Goal: Task Accomplishment & Management: Use online tool/utility

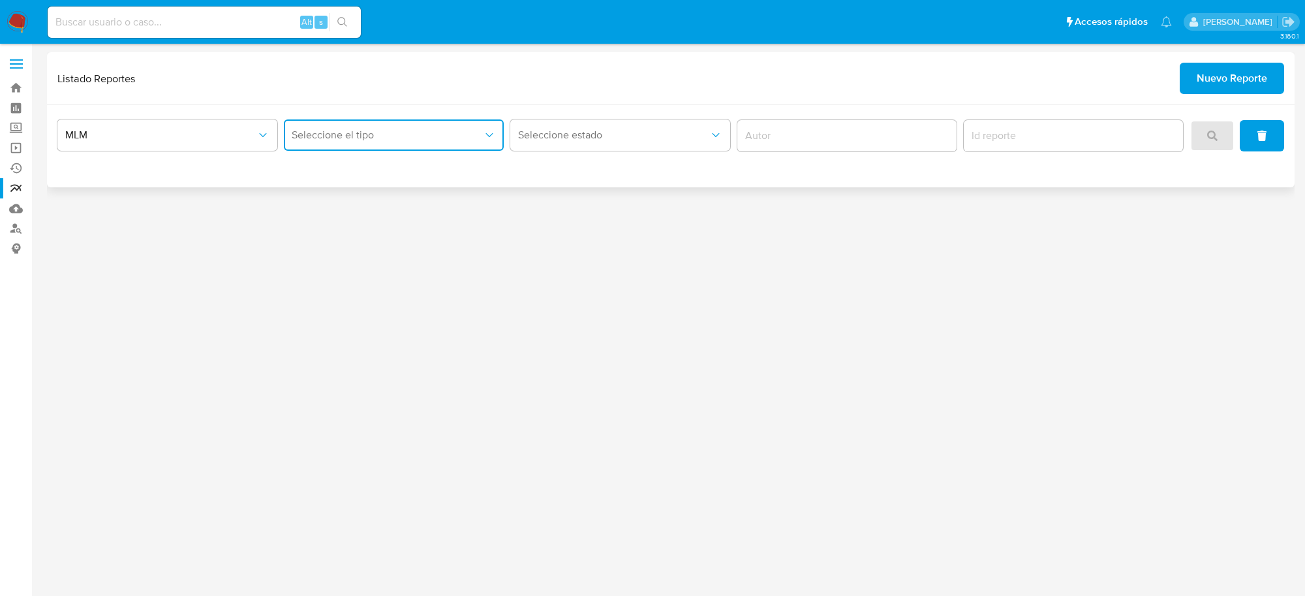
click at [476, 141] on span "Seleccione el tipo" at bounding box center [387, 135] width 191 height 13
click at [360, 164] on span "IFPE 24 HORAS" at bounding box center [328, 170] width 72 height 13
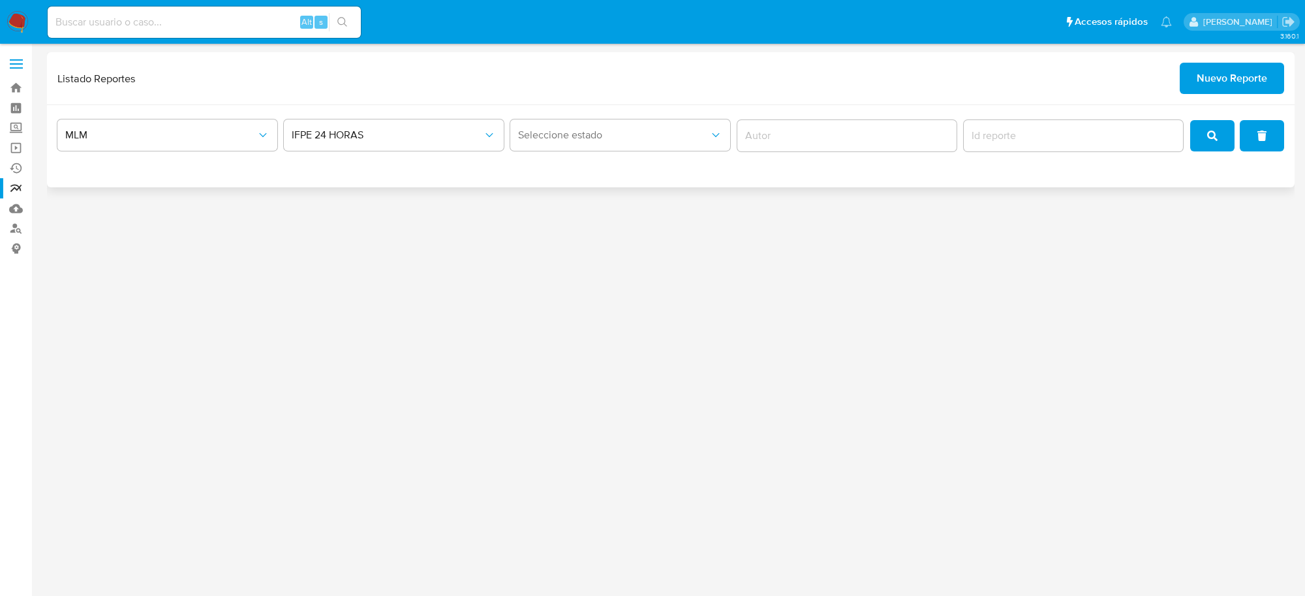
click at [14, 30] on img at bounding box center [18, 22] width 22 height 22
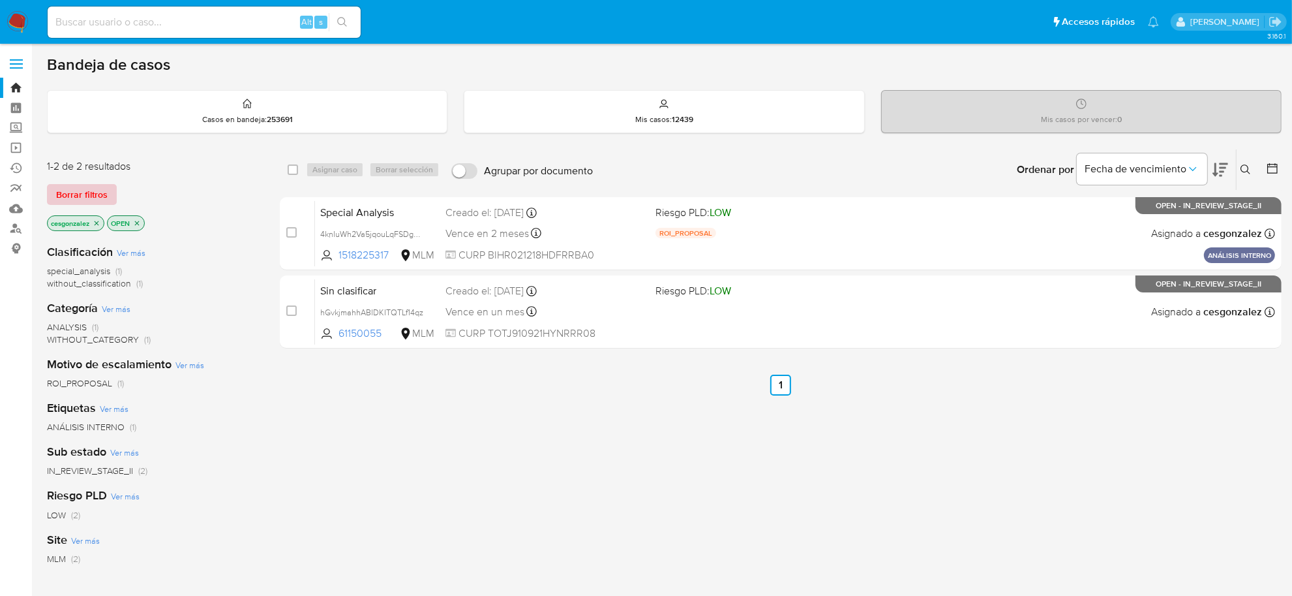
click at [78, 189] on span "Borrar filtros" at bounding box center [82, 194] width 52 height 18
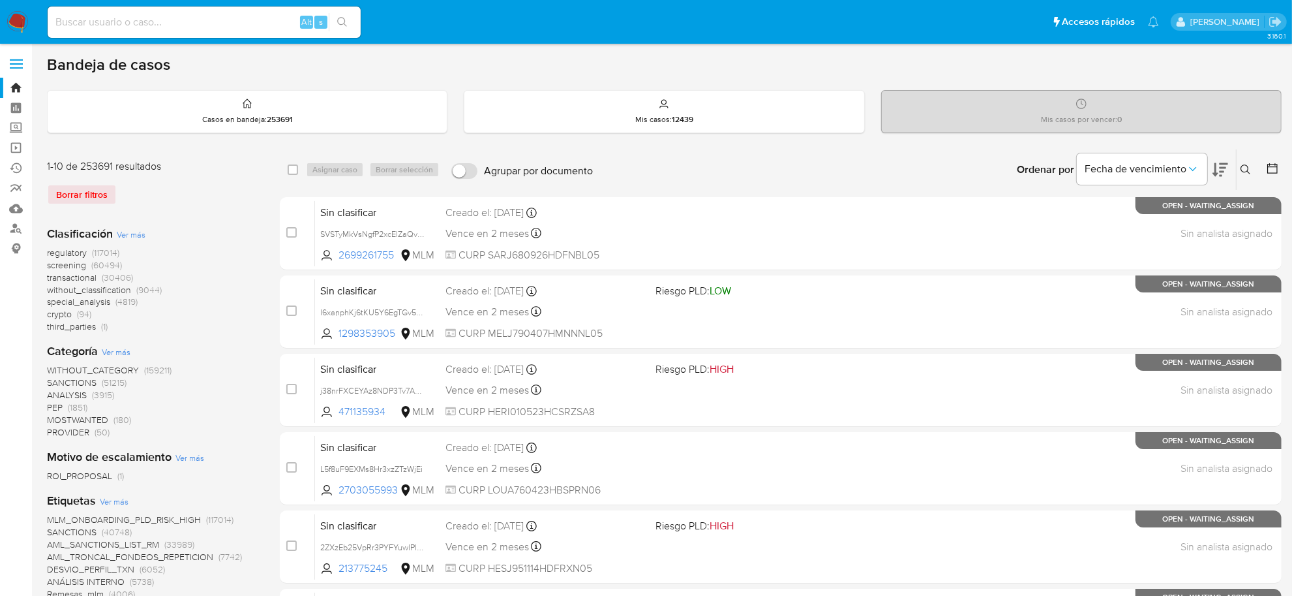
click at [74, 263] on span "screening" at bounding box center [66, 264] width 39 height 13
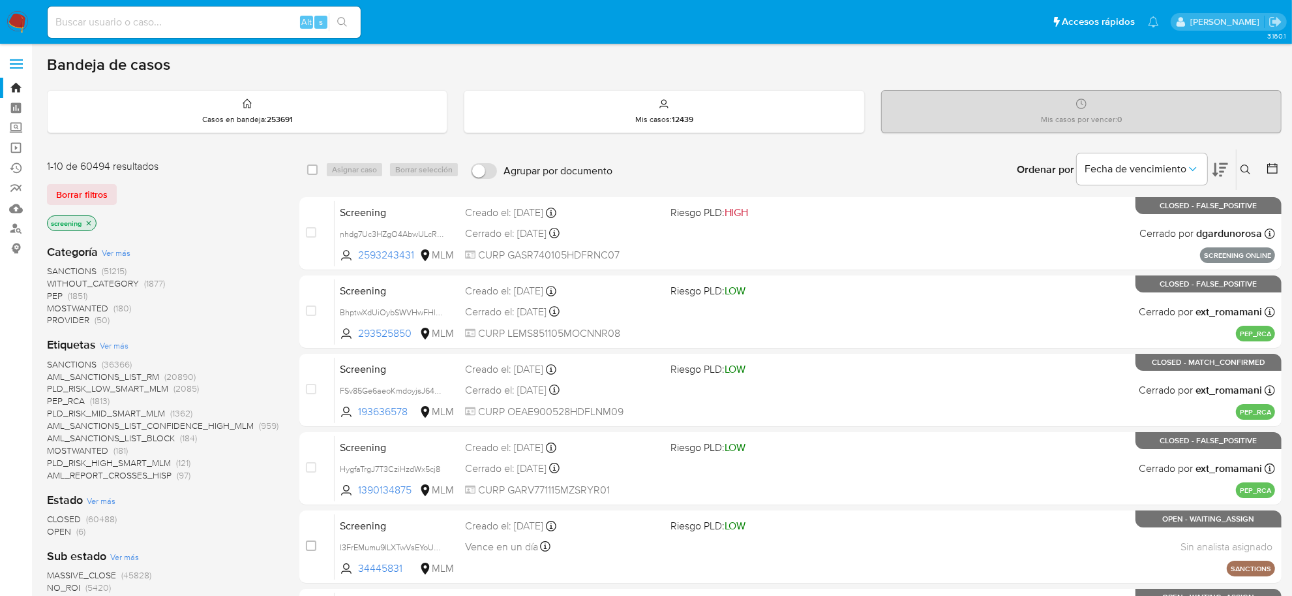
click at [65, 535] on span "OPEN" at bounding box center [59, 531] width 24 height 13
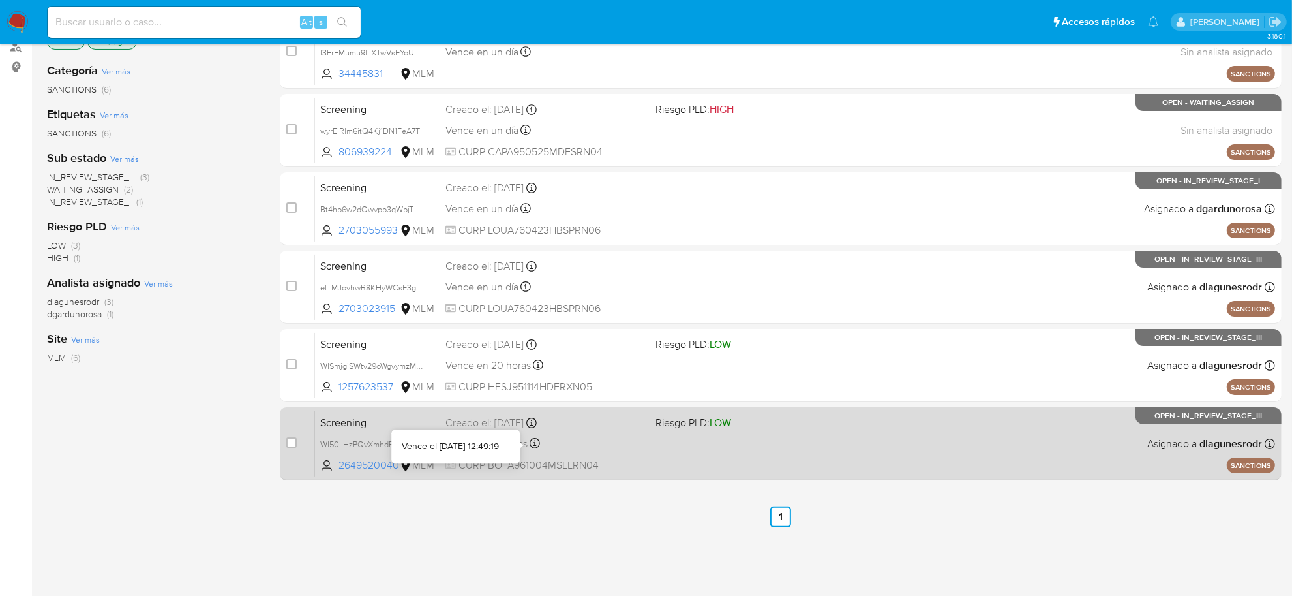
scroll to position [198, 0]
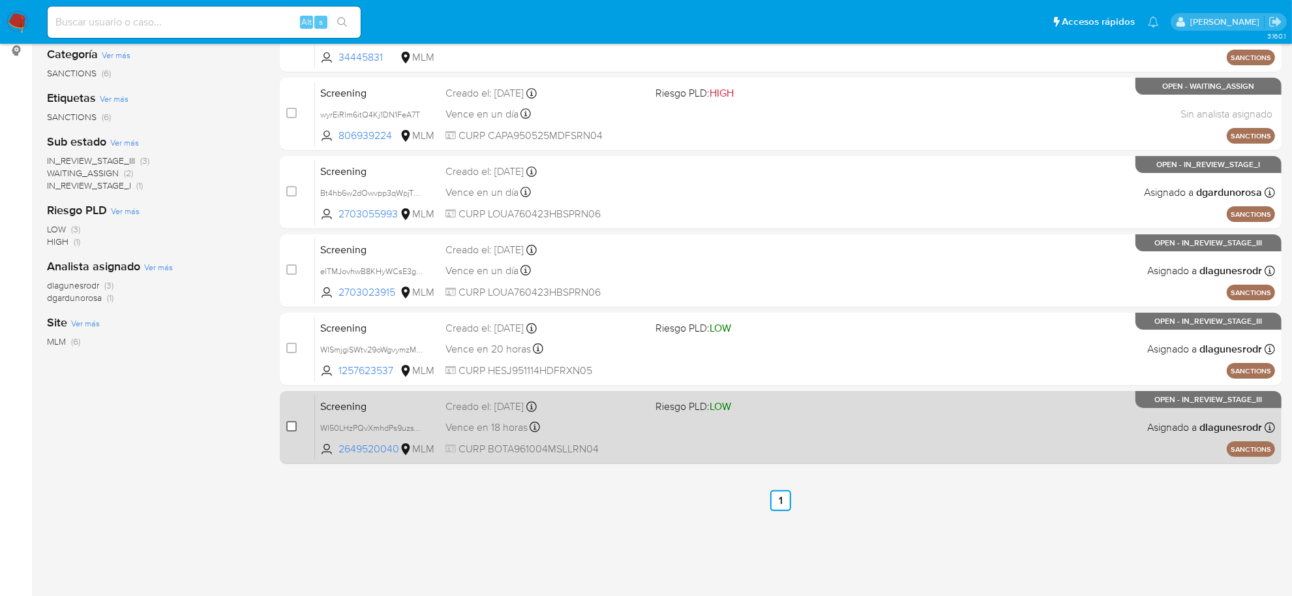
click at [288, 428] on input "checkbox" at bounding box center [291, 426] width 10 height 10
checkbox input "true"
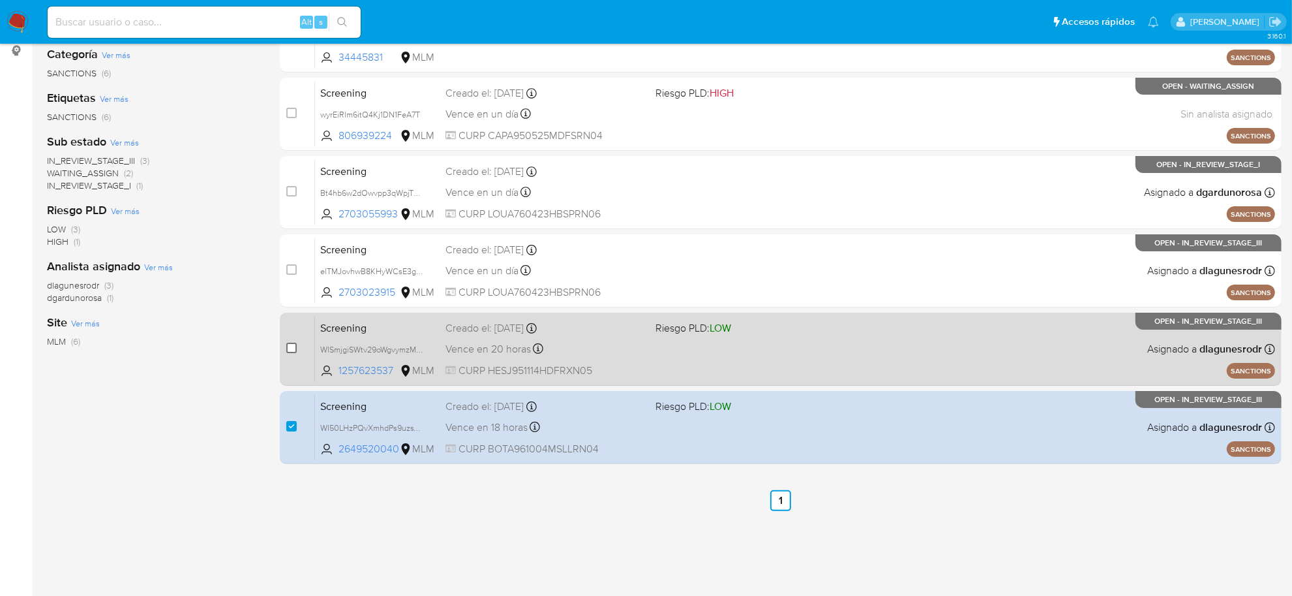
click at [294, 343] on input "checkbox" at bounding box center [291, 348] width 10 height 10
checkbox input "true"
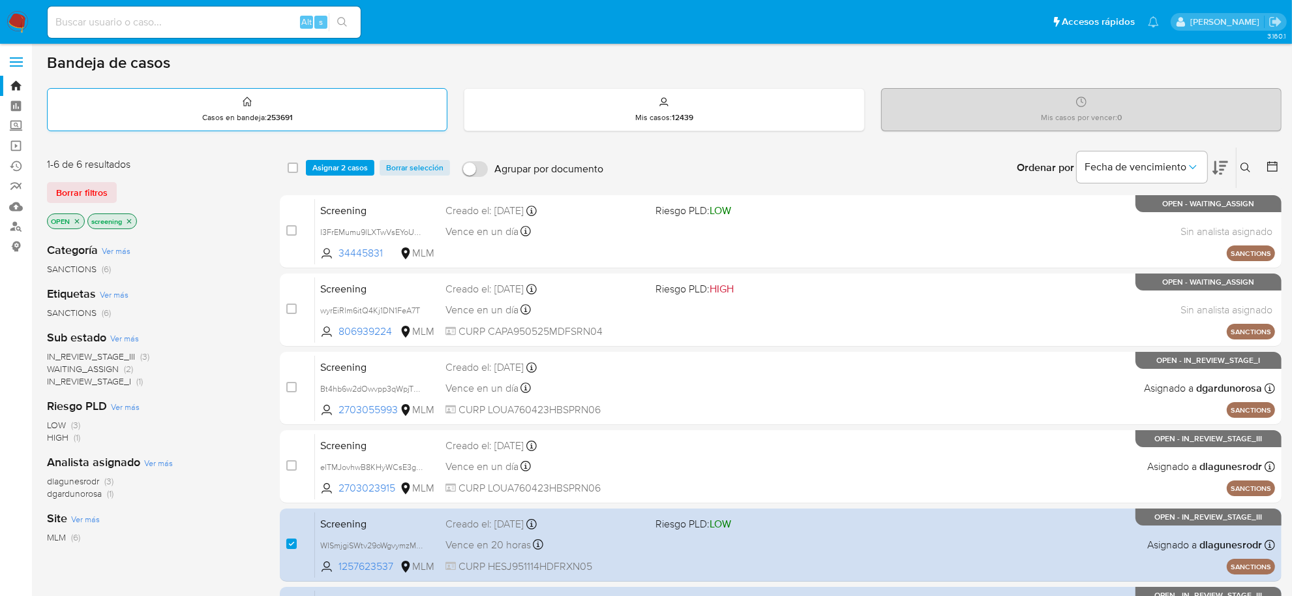
scroll to position [0, 0]
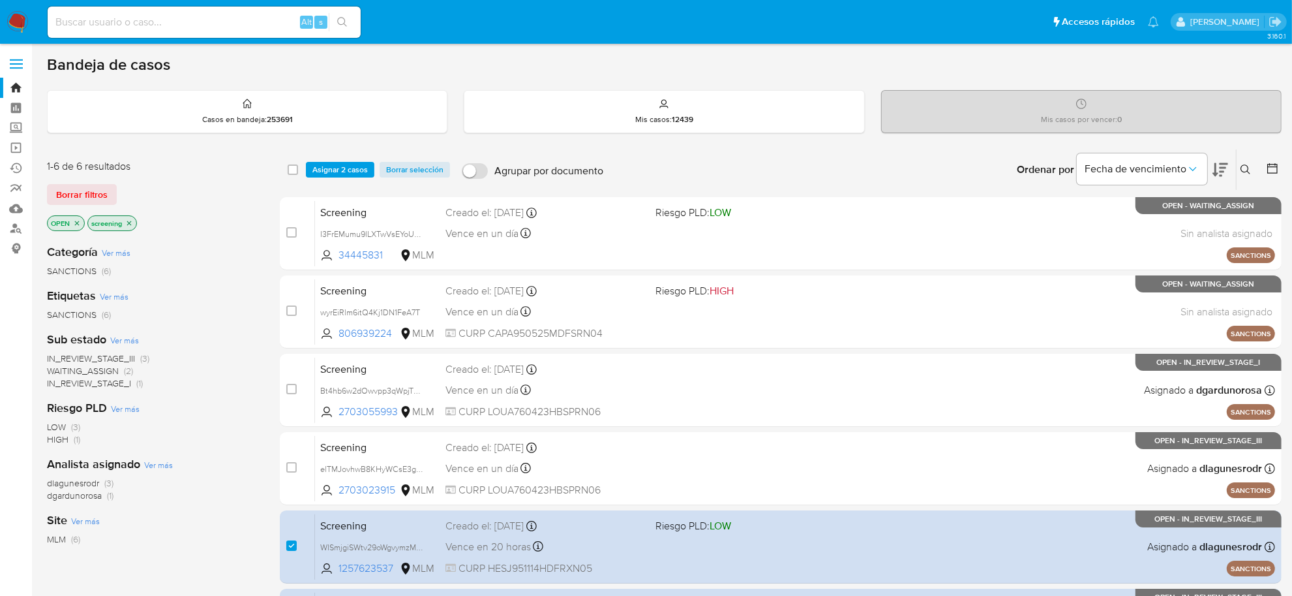
click at [339, 178] on div "select-all-cases-checkbox Asignar 2 casos Borrar selección Agrupar por document…" at bounding box center [781, 169] width 1002 height 40
click at [337, 170] on span "Asignar 2 casos" at bounding box center [339, 169] width 55 height 13
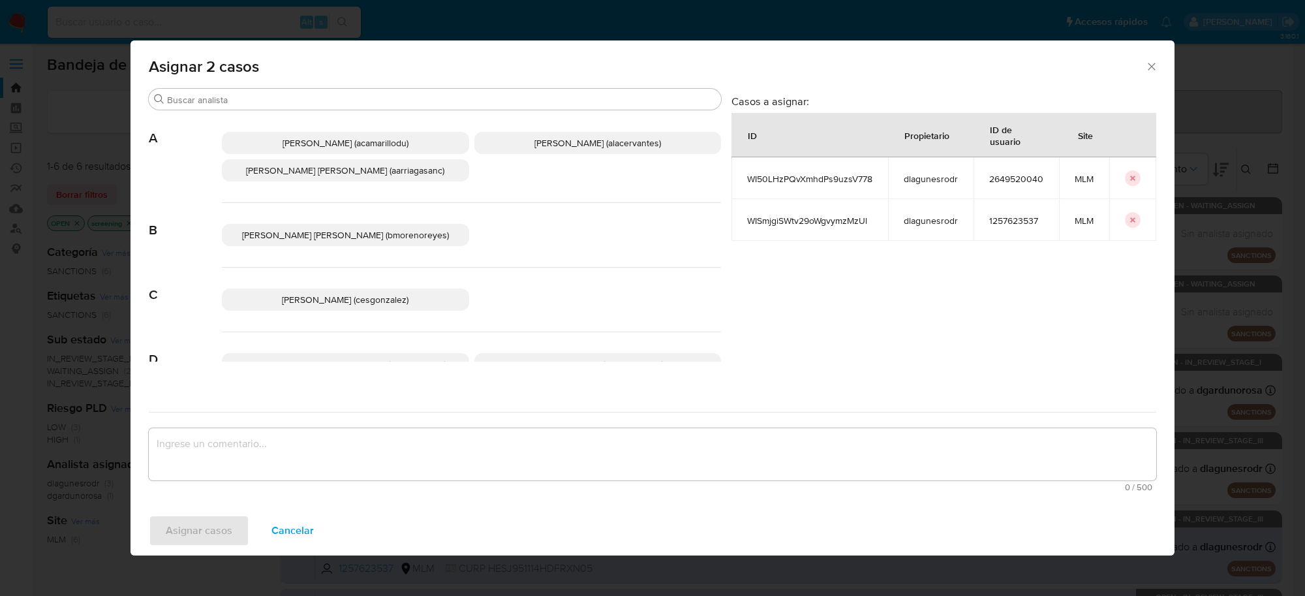
click at [374, 301] on span "Cesar Gonzalez (cesgonzalez)" at bounding box center [345, 299] width 127 height 13
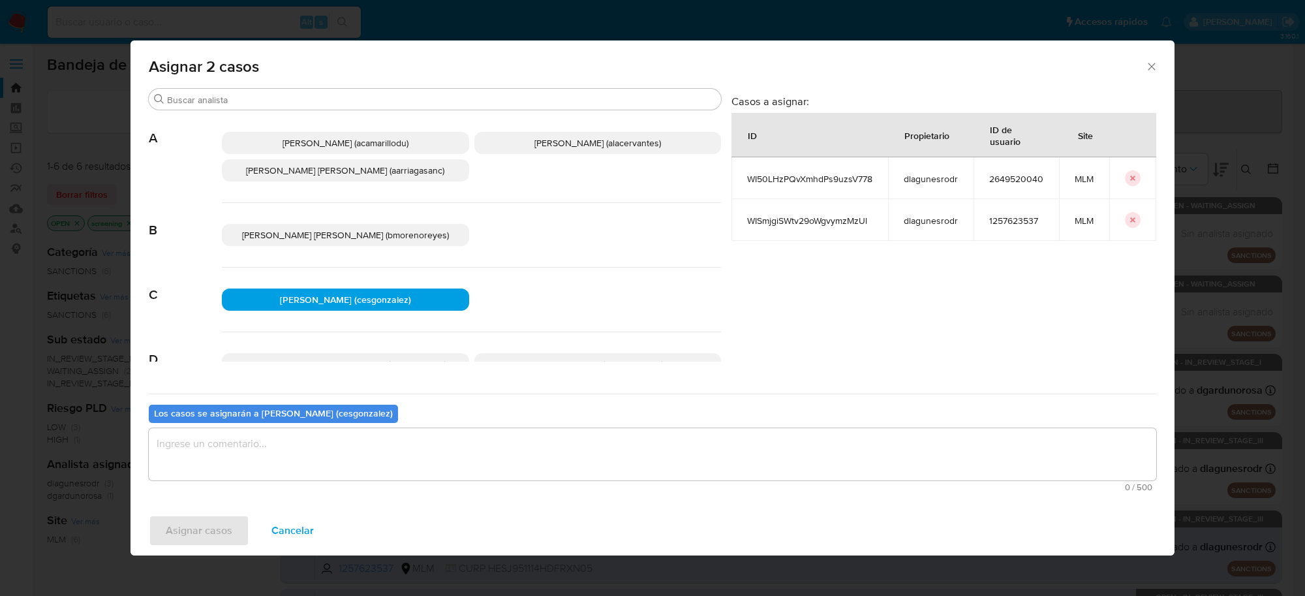
click at [252, 468] on textarea "assign-modal" at bounding box center [652, 454] width 1007 height 52
click at [203, 529] on span "Asignar casos" at bounding box center [199, 530] width 67 height 29
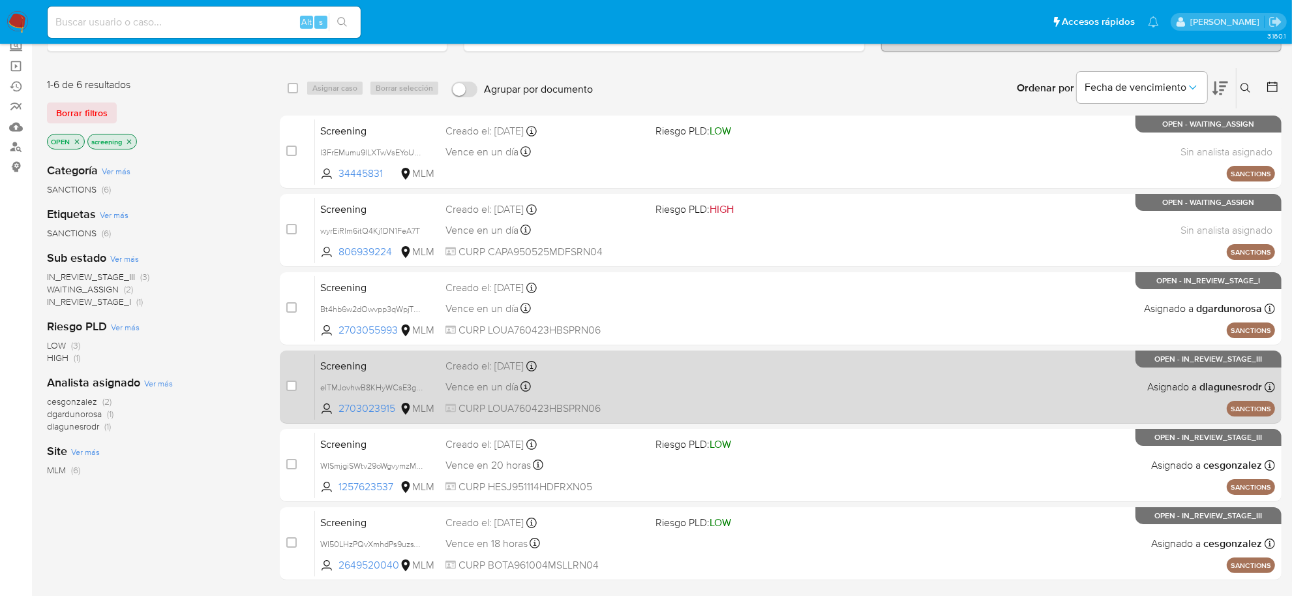
scroll to position [163, 0]
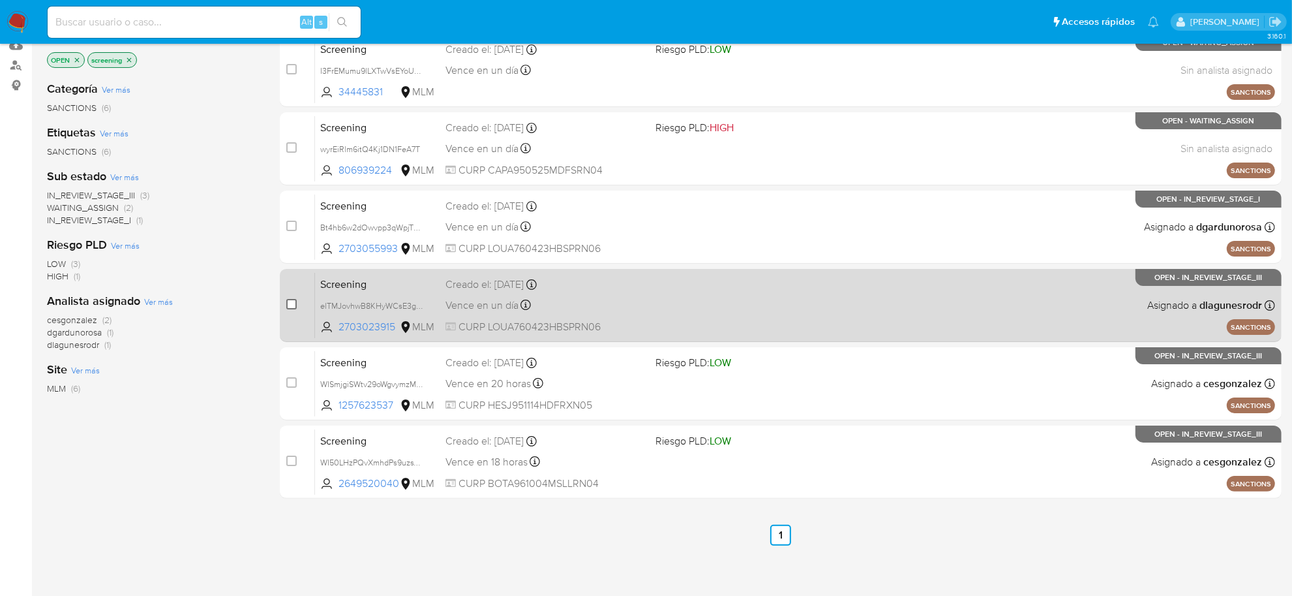
click at [294, 301] on input "checkbox" at bounding box center [291, 304] width 10 height 10
checkbox input "true"
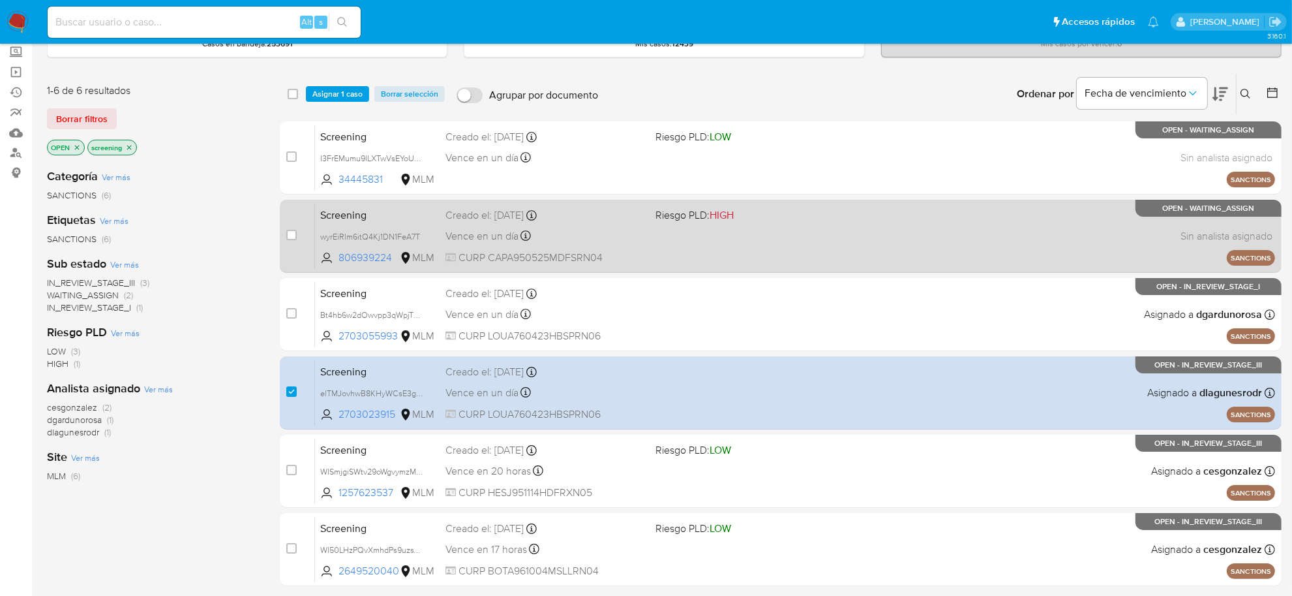
scroll to position [0, 0]
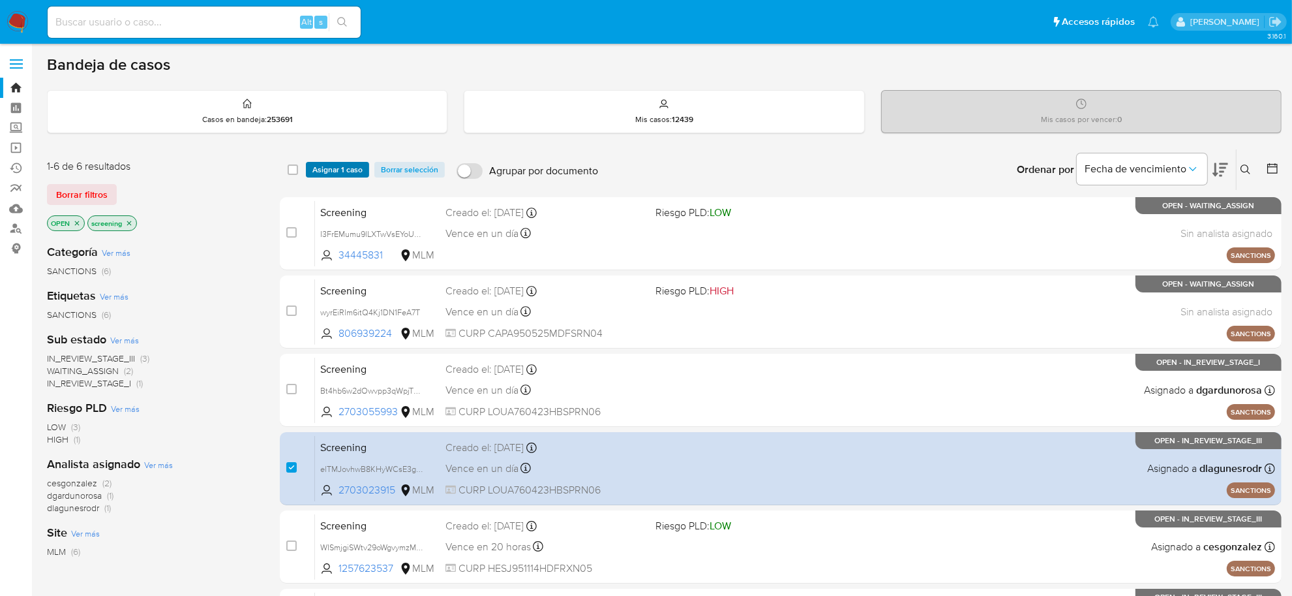
click at [325, 167] on span "Asignar 1 caso" at bounding box center [337, 169] width 50 height 13
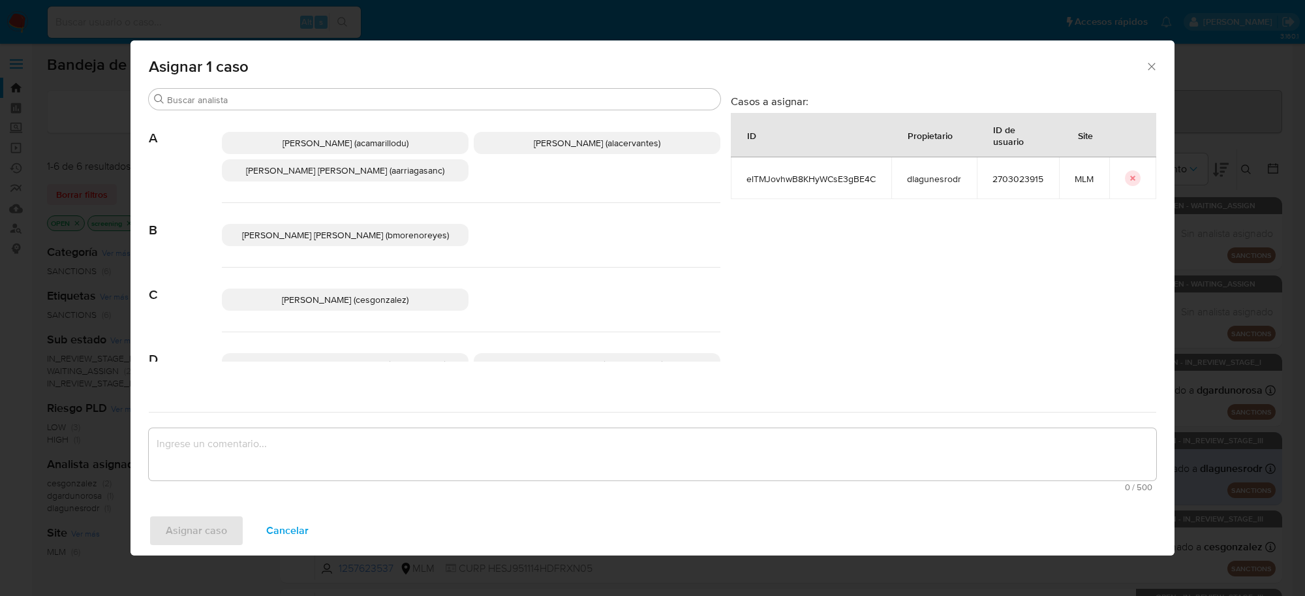
click at [392, 292] on p "Cesar Gonzalez (cesgonzalez)" at bounding box center [345, 299] width 247 height 22
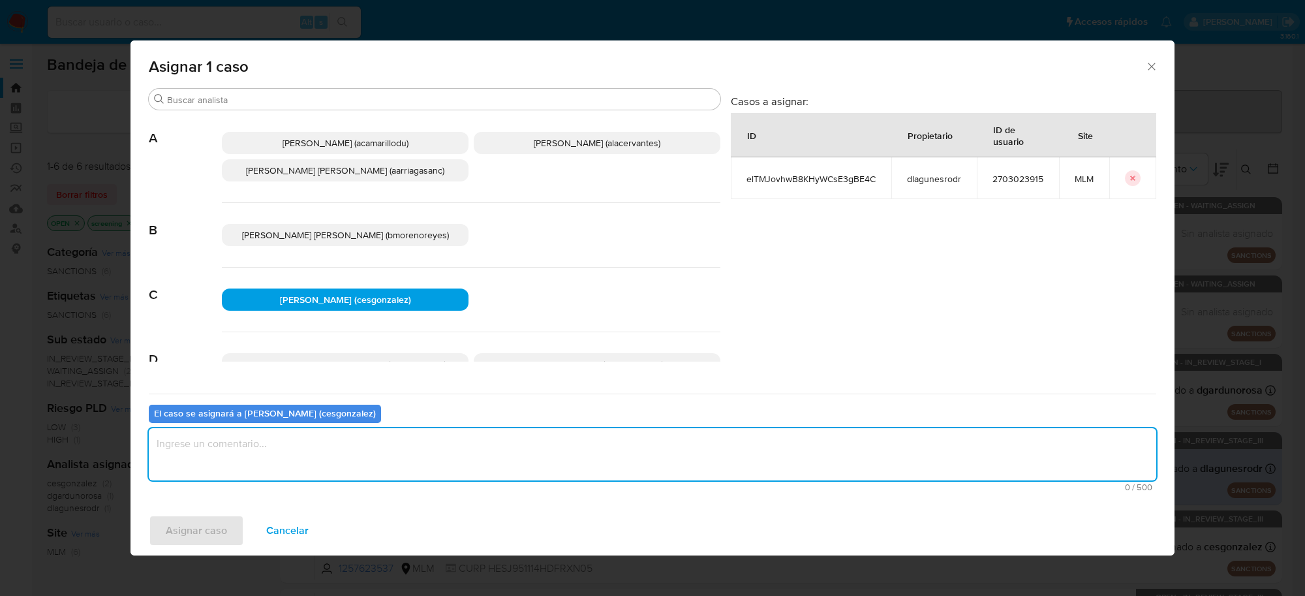
click at [232, 448] on textarea "assign-modal" at bounding box center [652, 454] width 1007 height 52
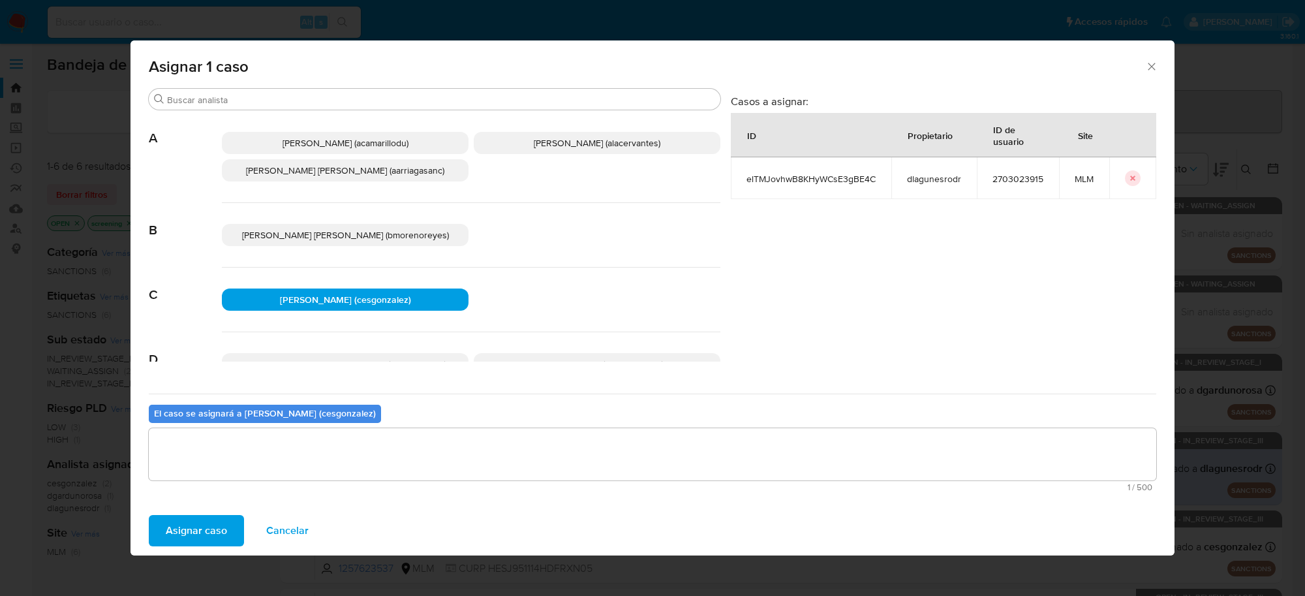
click at [190, 528] on span "Asignar caso" at bounding box center [196, 530] width 61 height 29
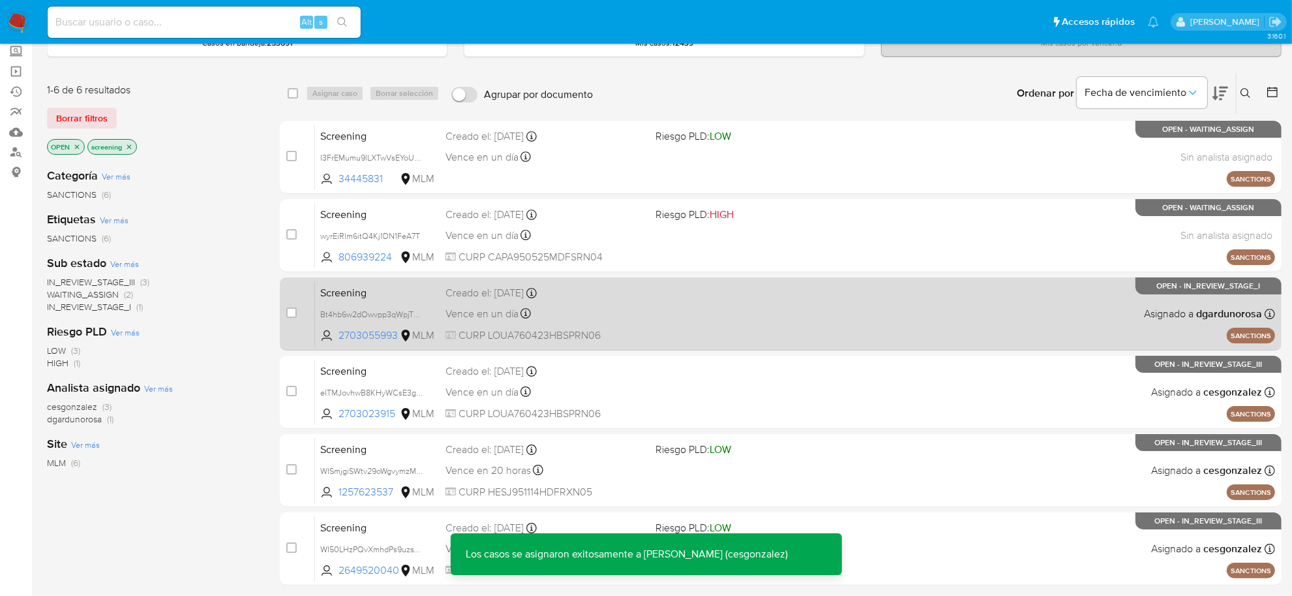
scroll to position [198, 0]
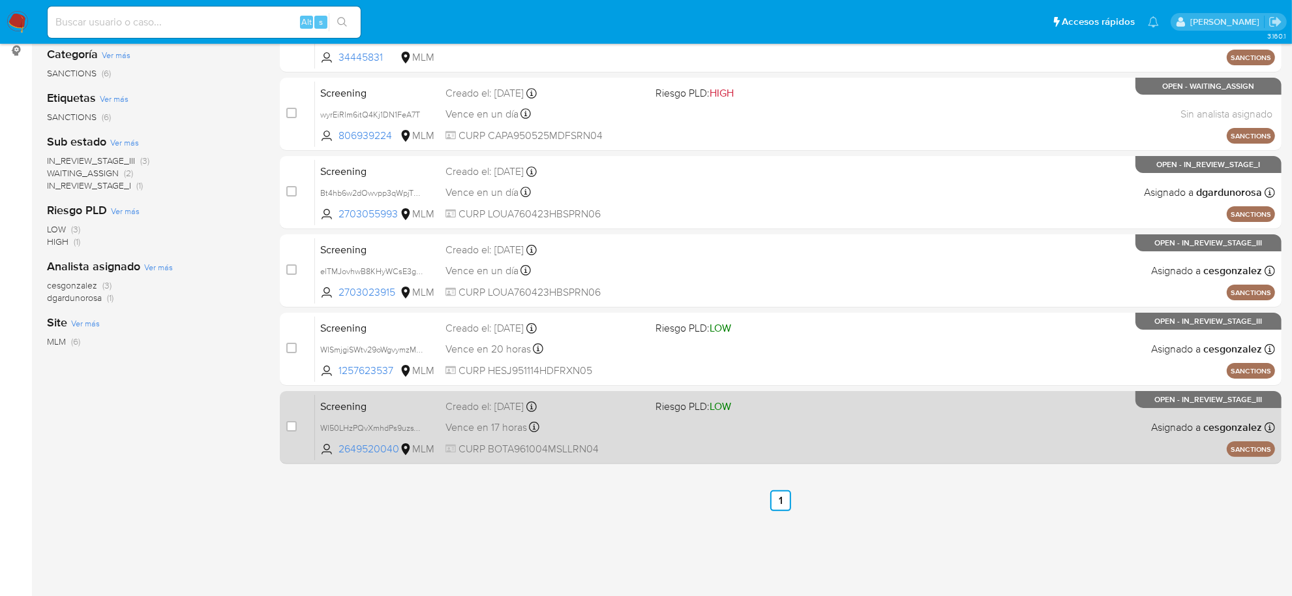
click at [603, 427] on div "Vence en 17 horas Vence el 23/09/2025 12:49:19" at bounding box center [546, 427] width 200 height 18
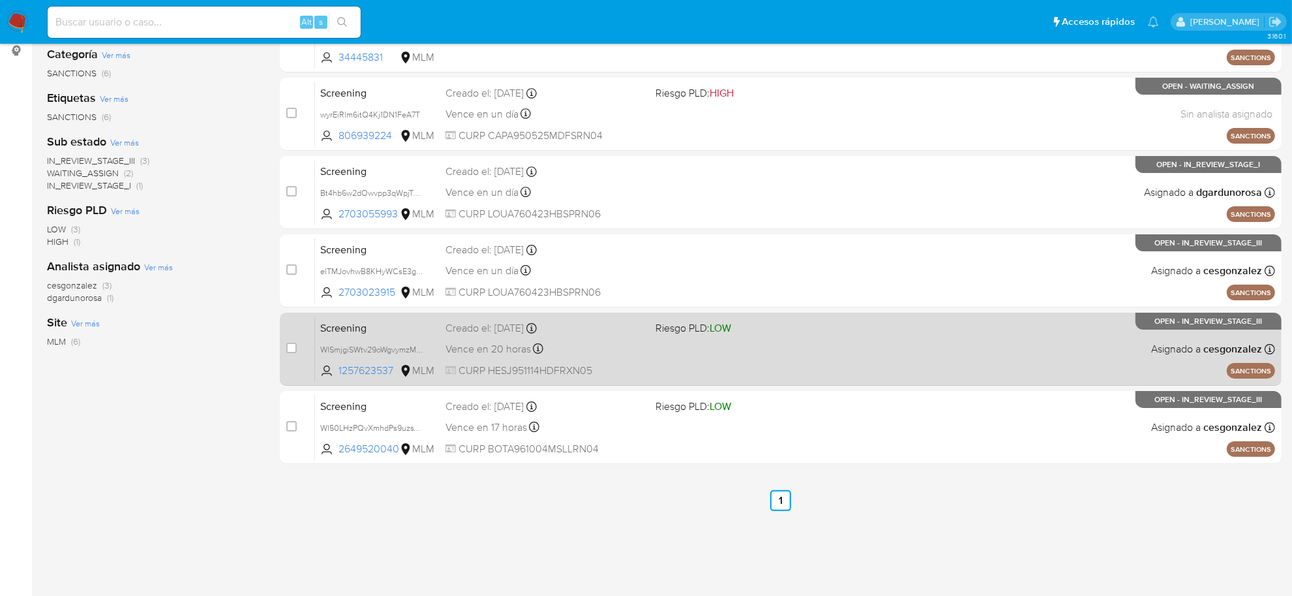
click at [628, 343] on div "Vence en 20 horas Vence el 23/09/2025 15:13:54" at bounding box center [546, 349] width 200 height 18
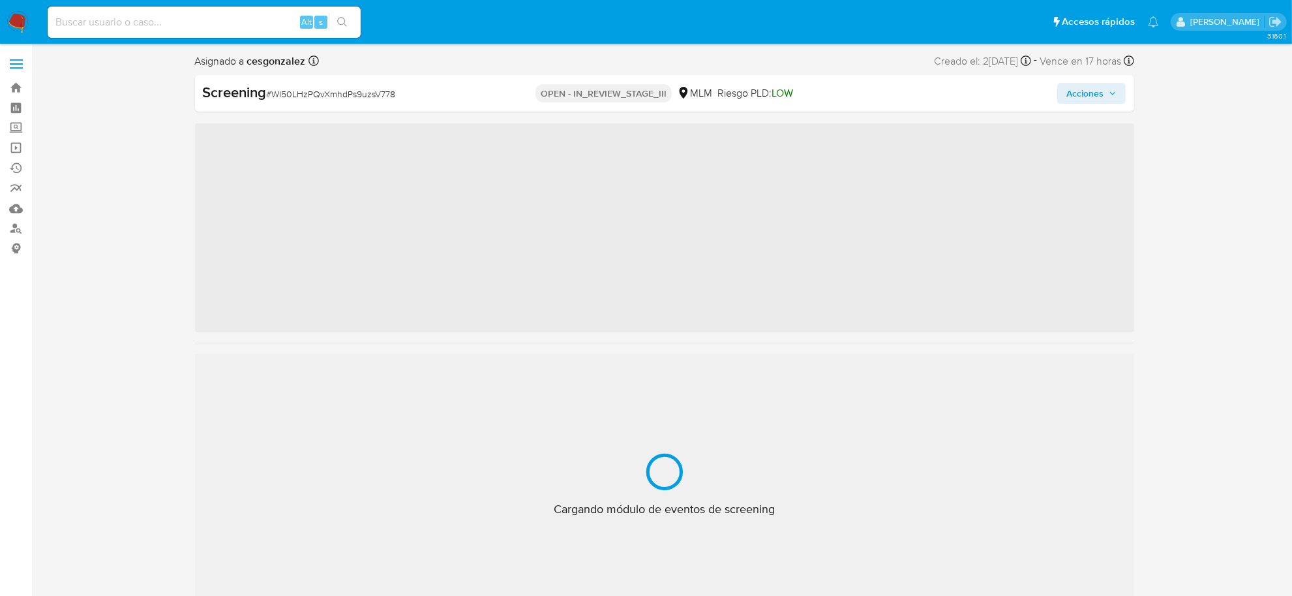
scroll to position [613, 0]
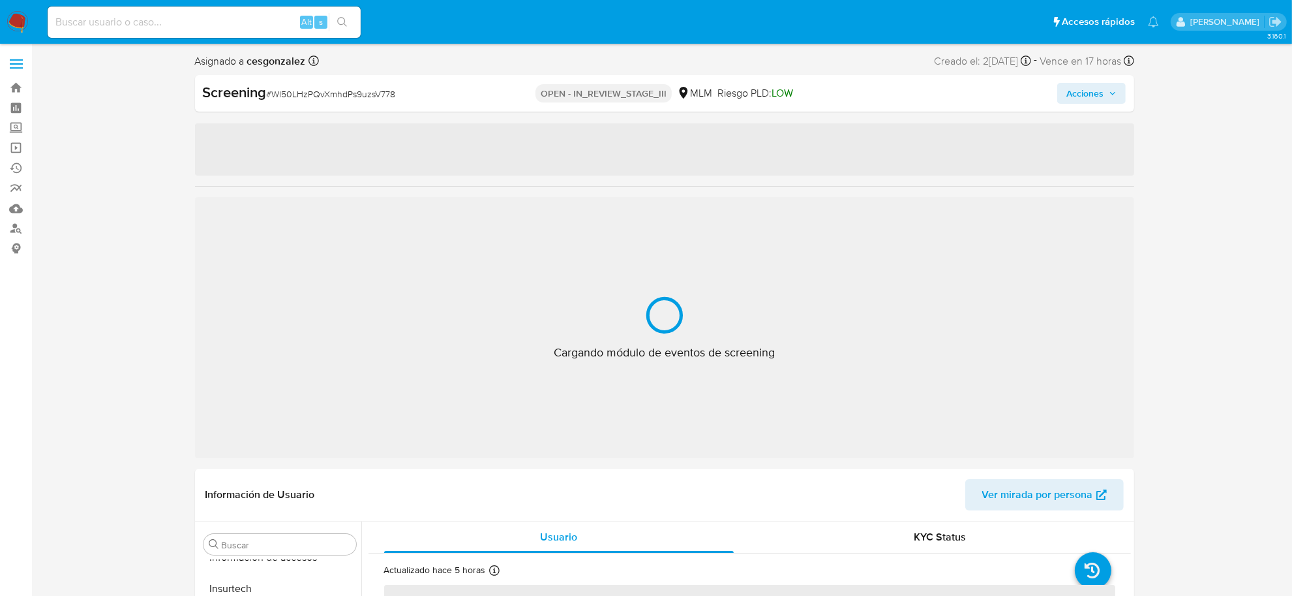
select select "10"
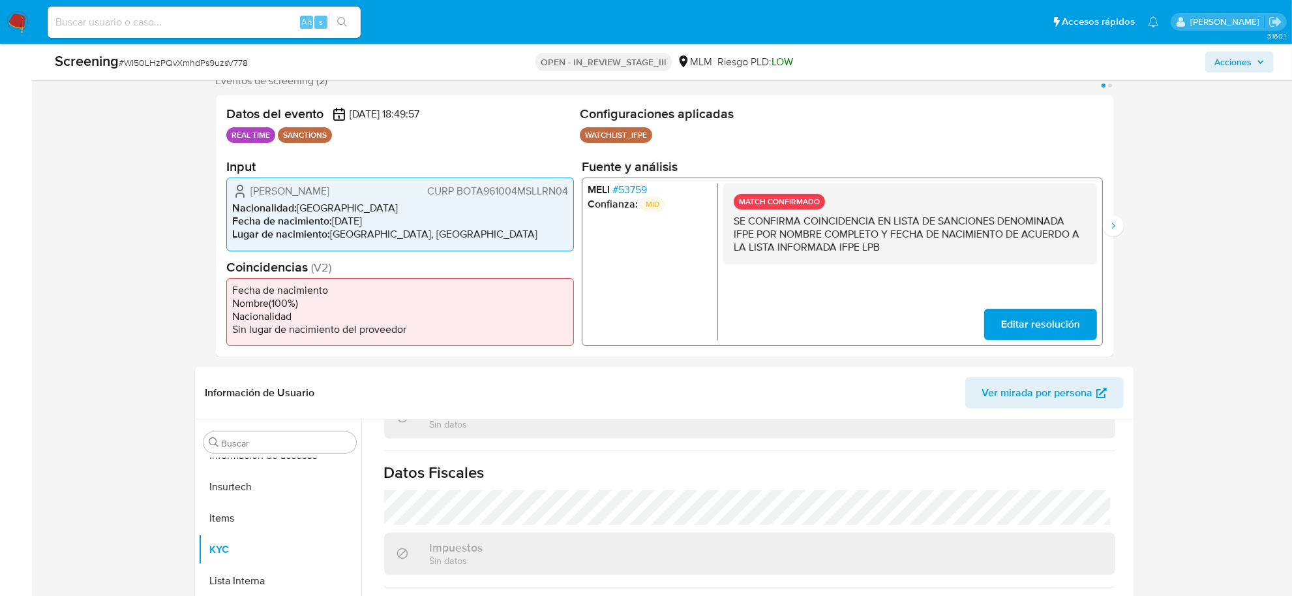
scroll to position [0, 0]
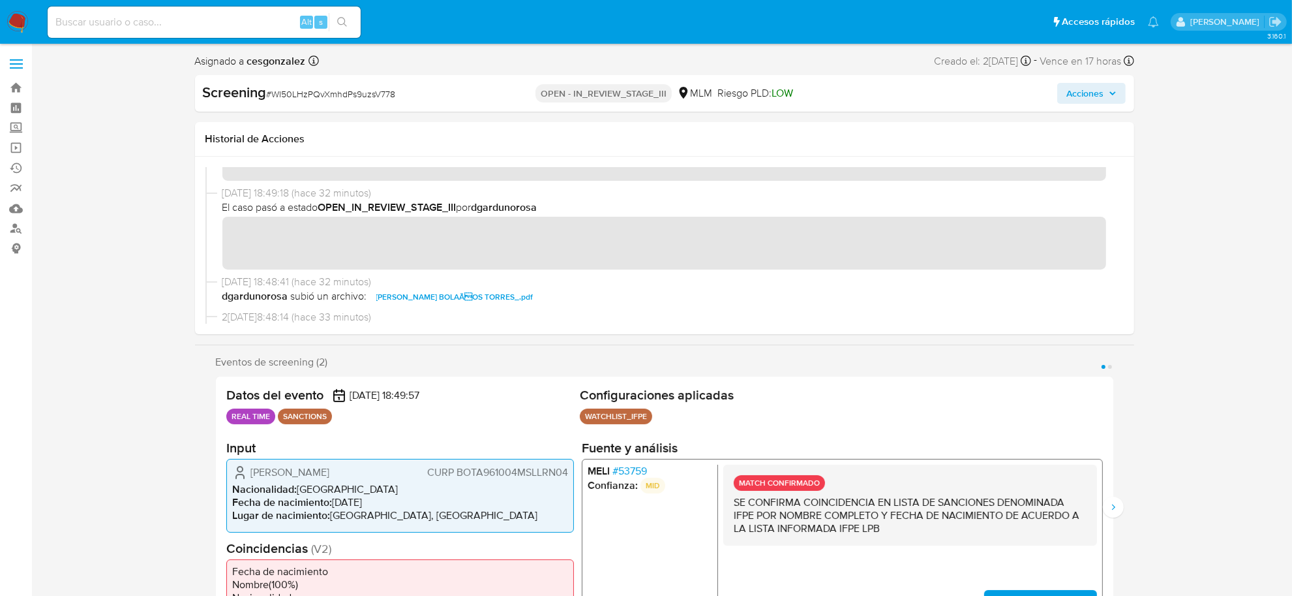
click at [1107, 99] on span "Acciones" at bounding box center [1092, 93] width 50 height 18
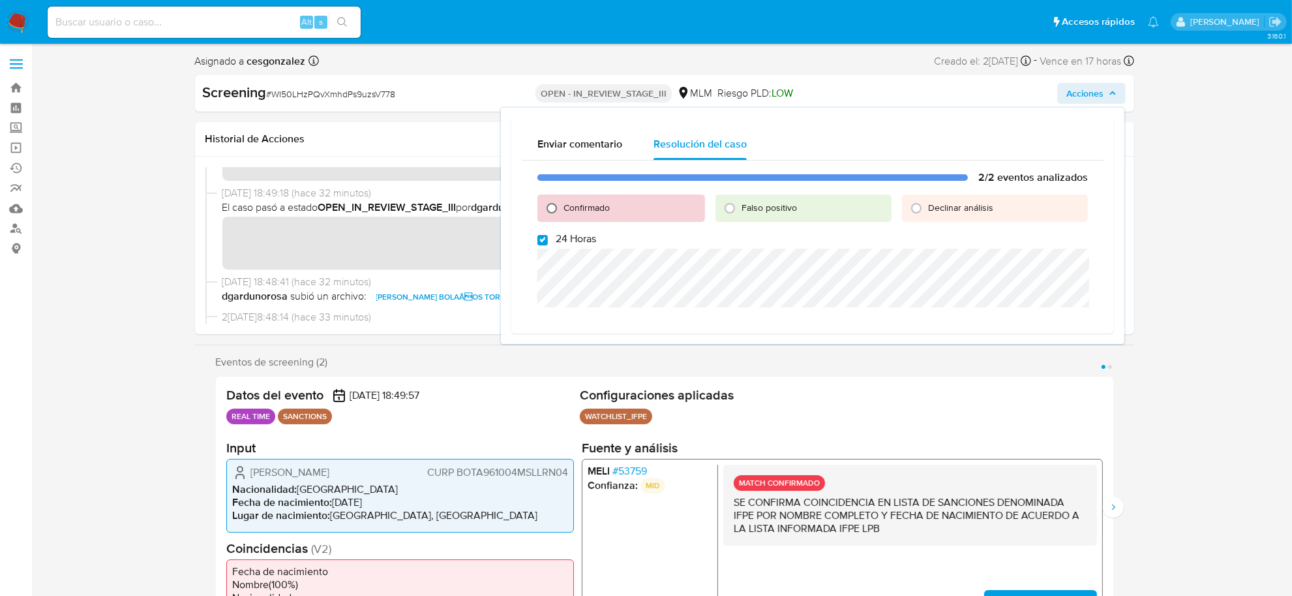
click at [555, 206] on input "Confirmado" at bounding box center [551, 208] width 21 height 21
radio input "true"
click at [543, 238] on input "24 Horas" at bounding box center [543, 240] width 10 height 10
checkbox input "false"
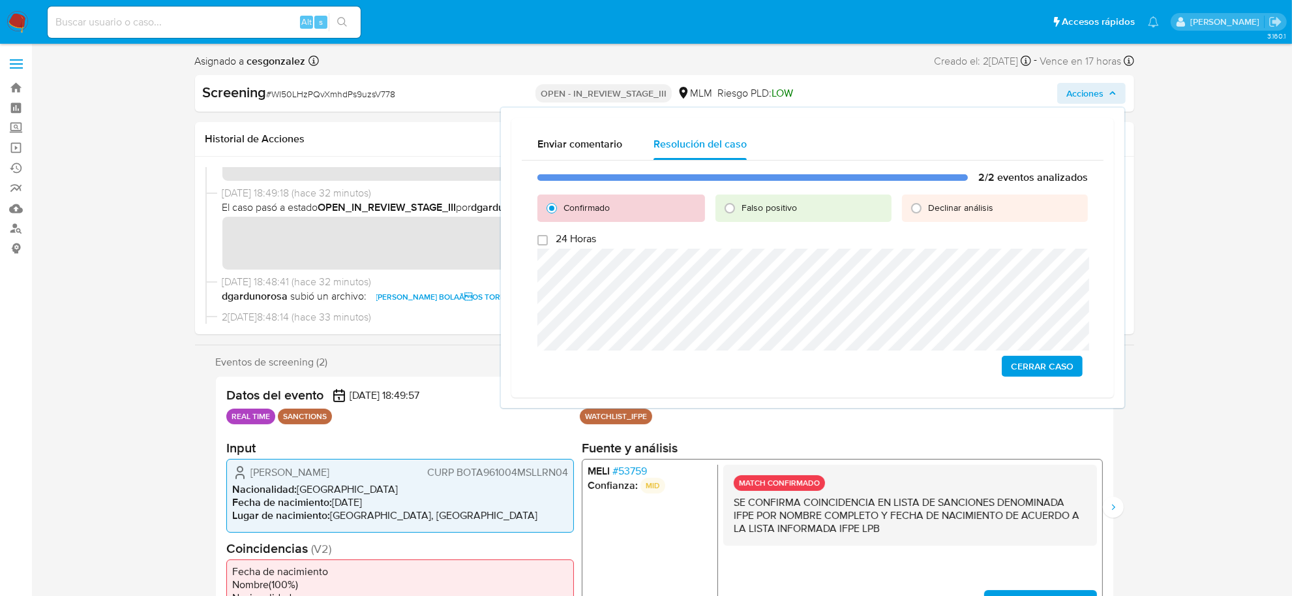
click at [1064, 366] on span "Cerrar Caso" at bounding box center [1042, 366] width 63 height 18
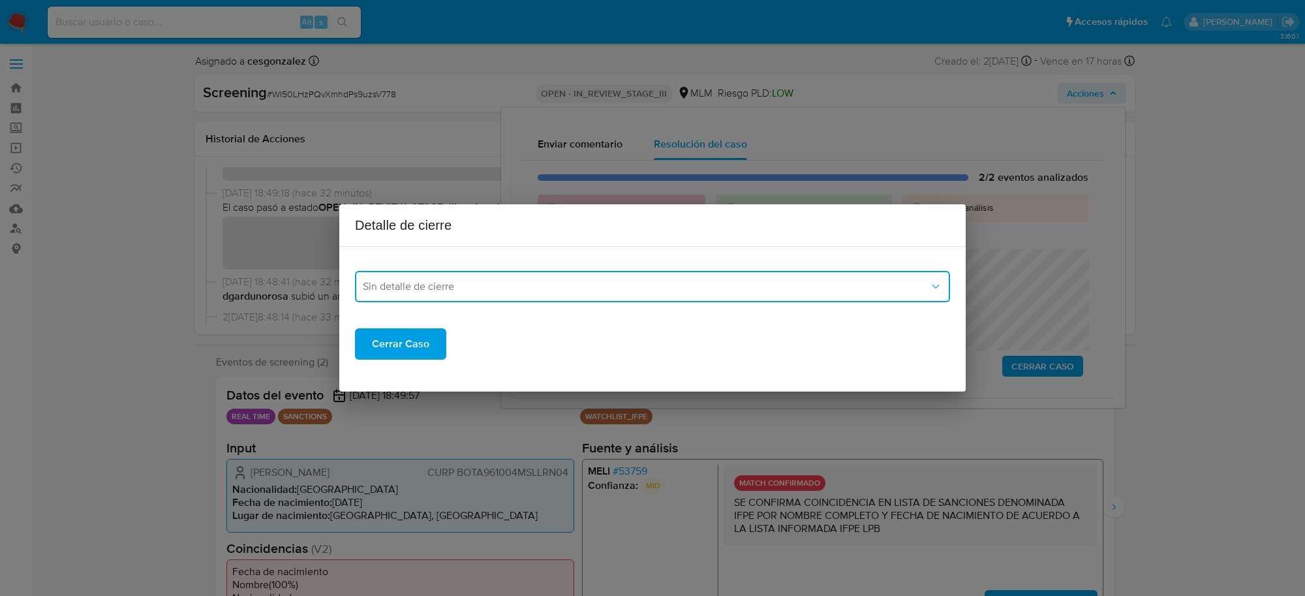
click at [575, 297] on button "Sin detalle de cierre" at bounding box center [652, 286] width 595 height 31
click at [438, 373] on div "LPB" at bounding box center [652, 384] width 579 height 31
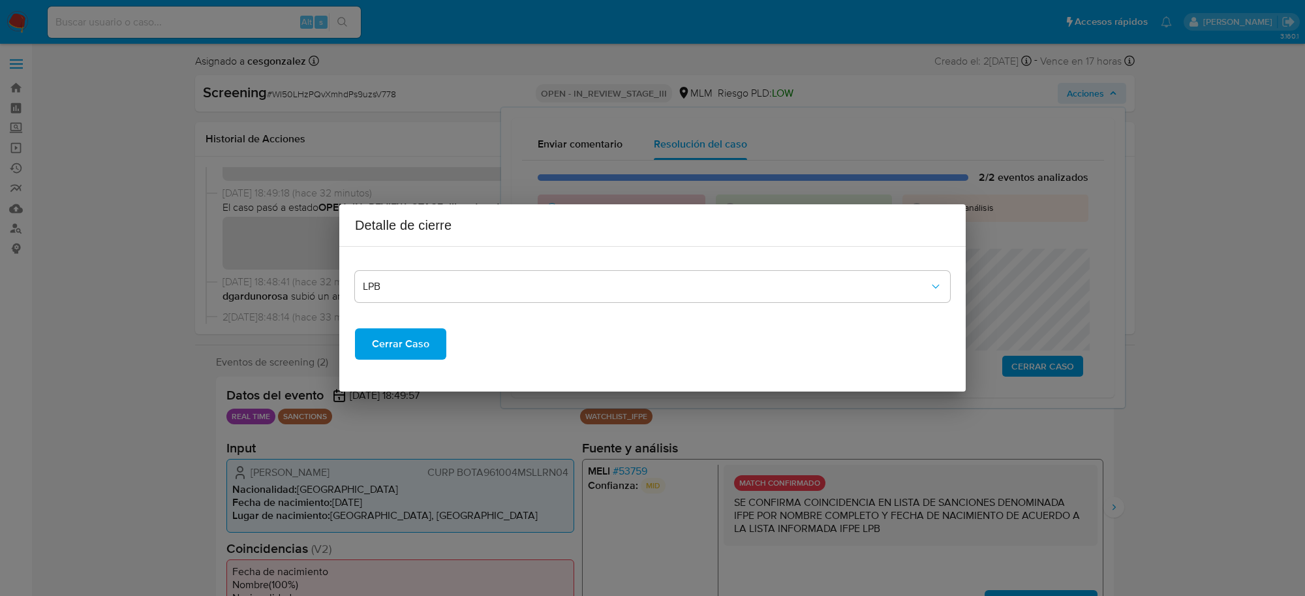
click at [410, 356] on span "Cerrar Caso" at bounding box center [400, 343] width 57 height 29
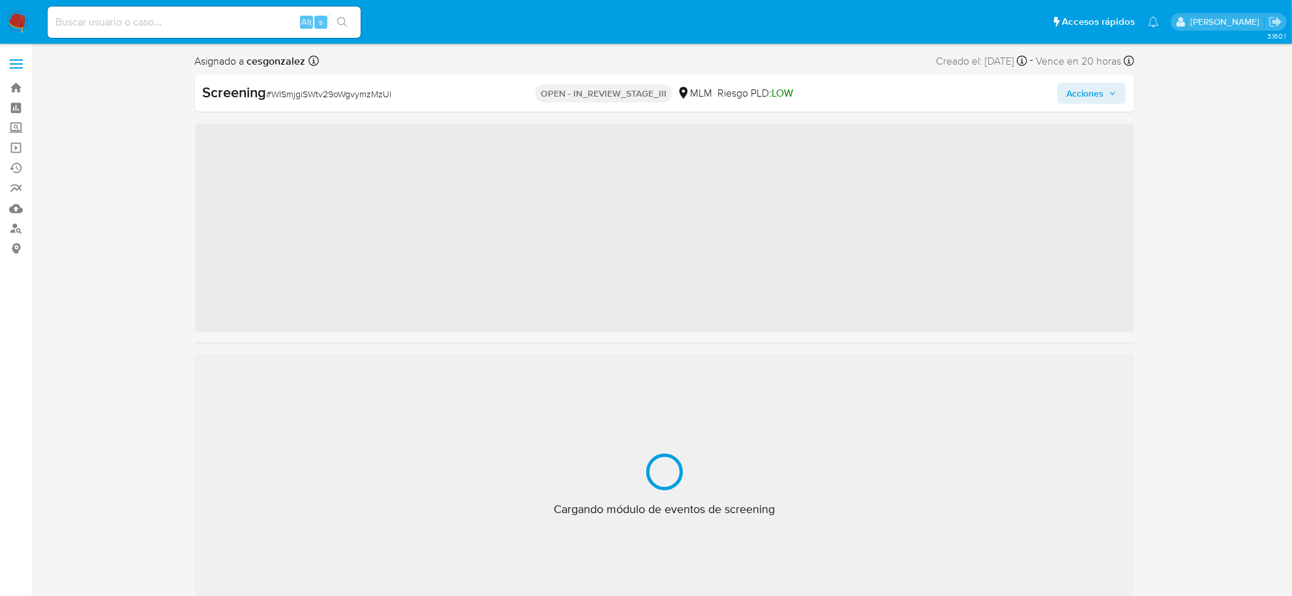
scroll to position [613, 0]
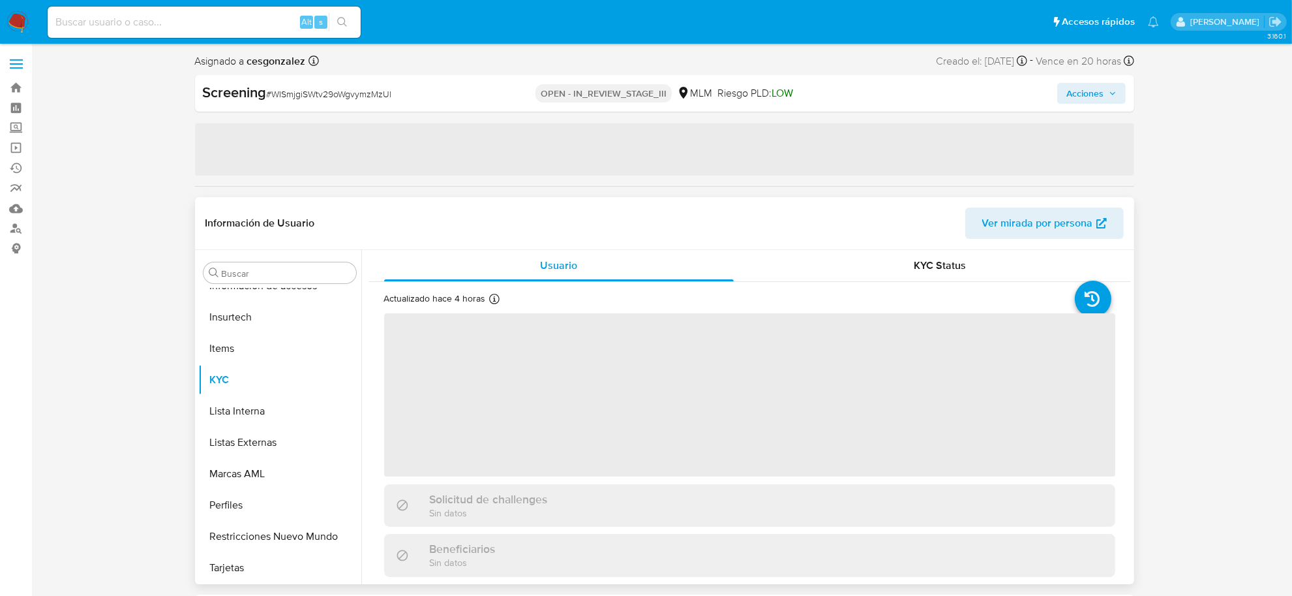
select select "10"
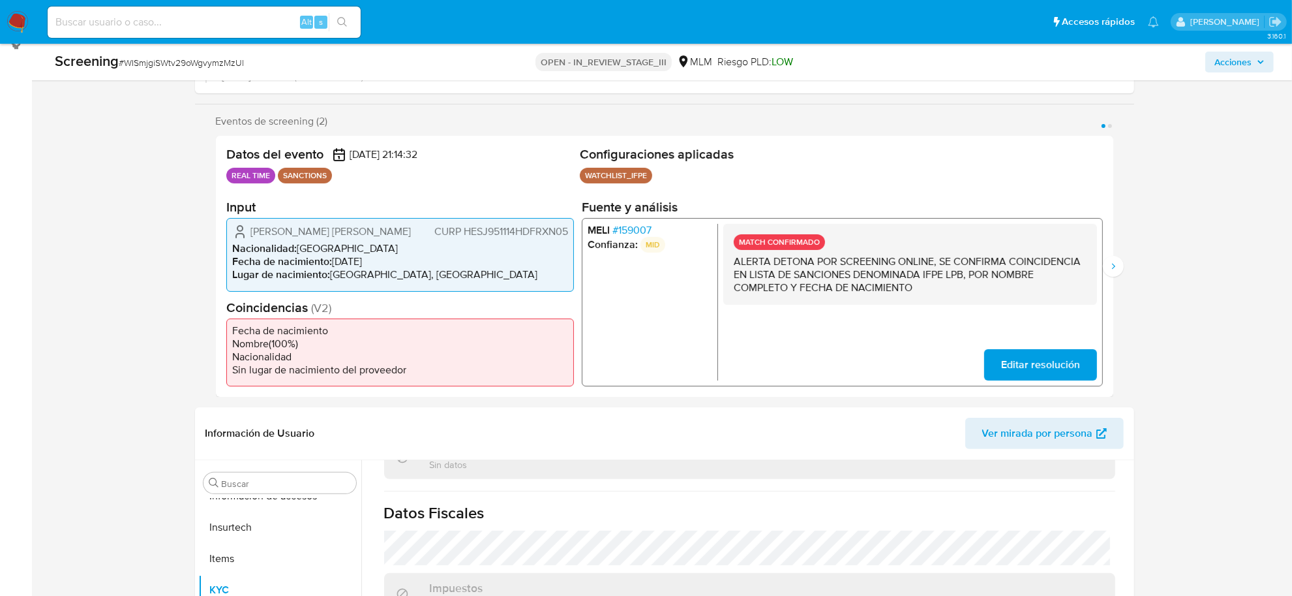
scroll to position [0, 0]
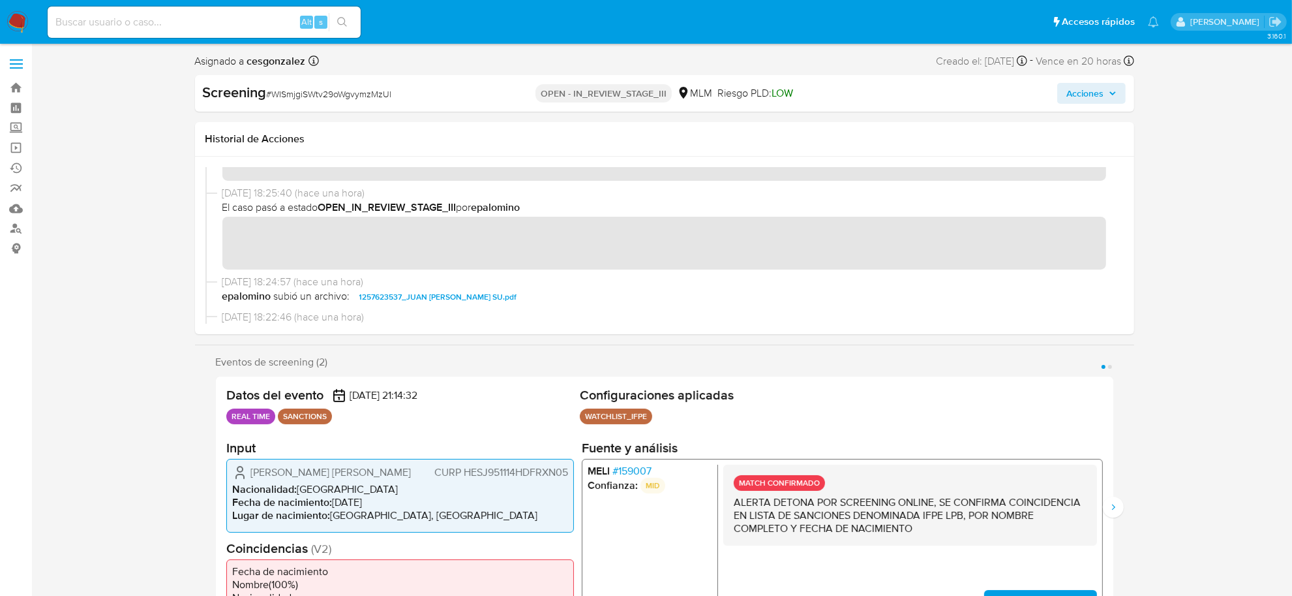
drag, startPoint x: 1119, startPoint y: 101, endPoint x: 1110, endPoint y: 100, distance: 9.2
click at [1118, 100] on button "Acciones" at bounding box center [1092, 93] width 69 height 21
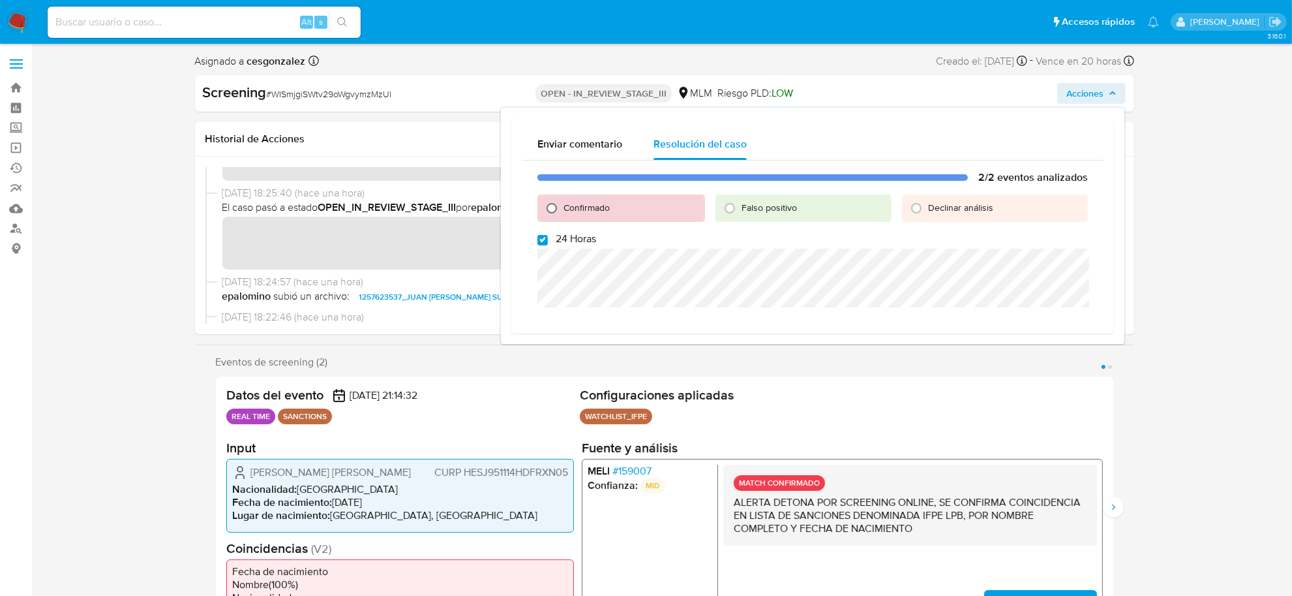
click at [553, 207] on input "Confirmado" at bounding box center [551, 208] width 21 height 21
radio input "true"
click at [540, 240] on input "24 Horas" at bounding box center [543, 240] width 10 height 10
checkbox input "false"
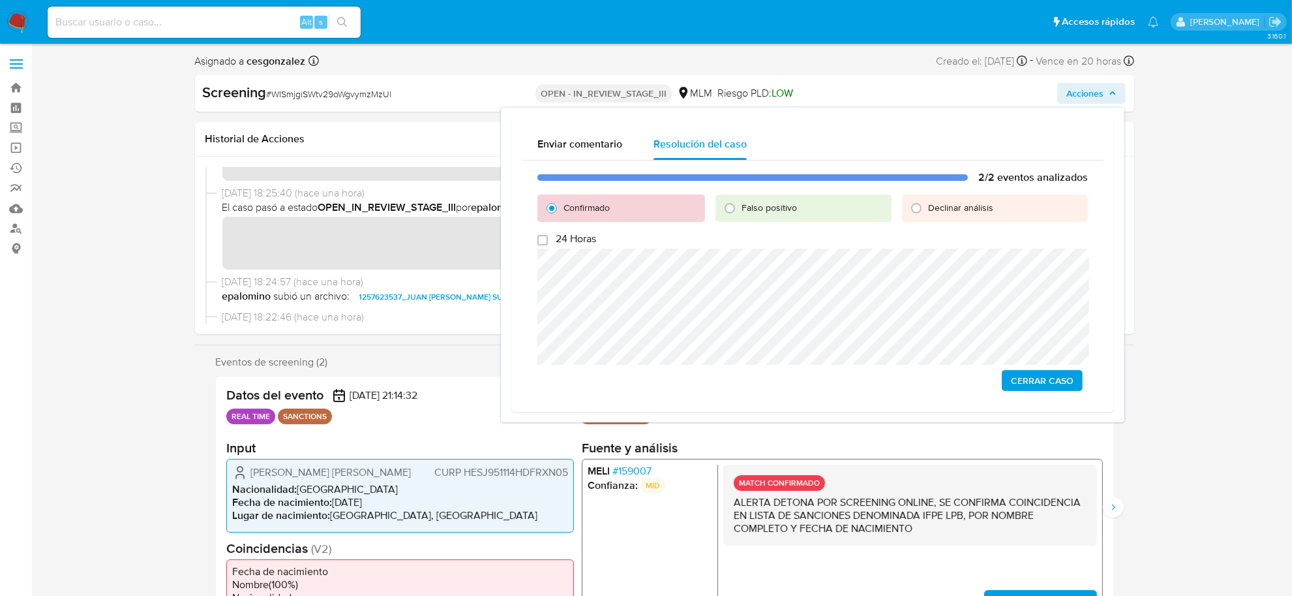
click at [1071, 380] on span "Cerrar Caso" at bounding box center [1042, 380] width 63 height 18
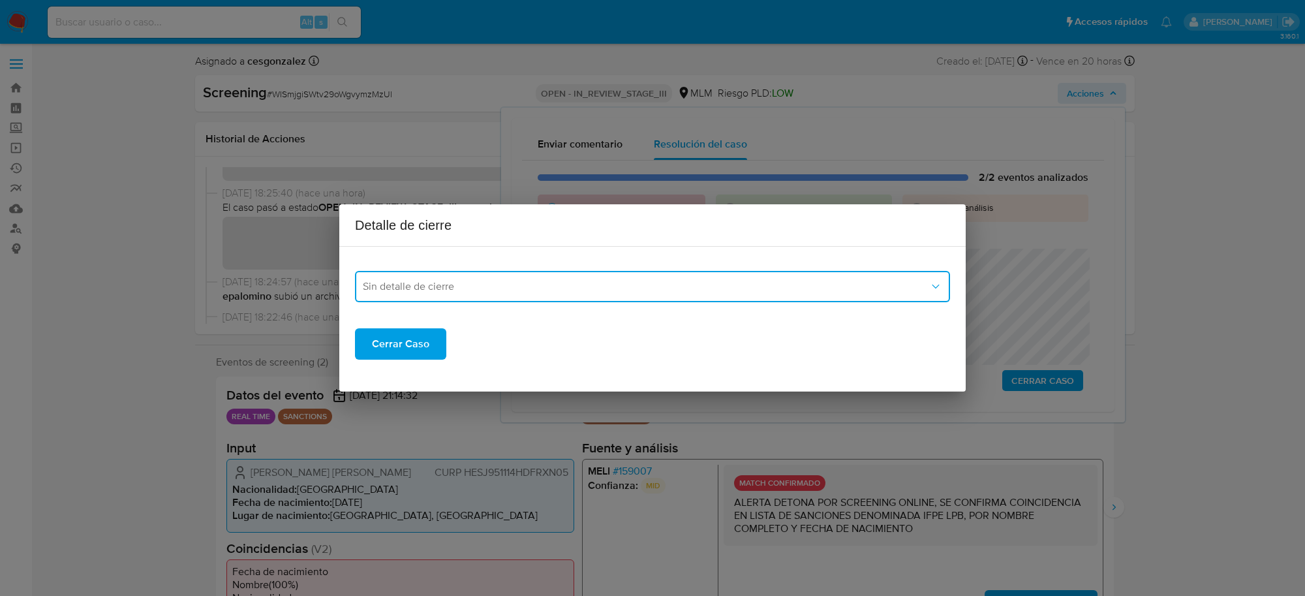
click at [536, 285] on span "Sin detalle de cierre" at bounding box center [646, 286] width 566 height 13
click at [418, 372] on div "LPB" at bounding box center [652, 384] width 579 height 31
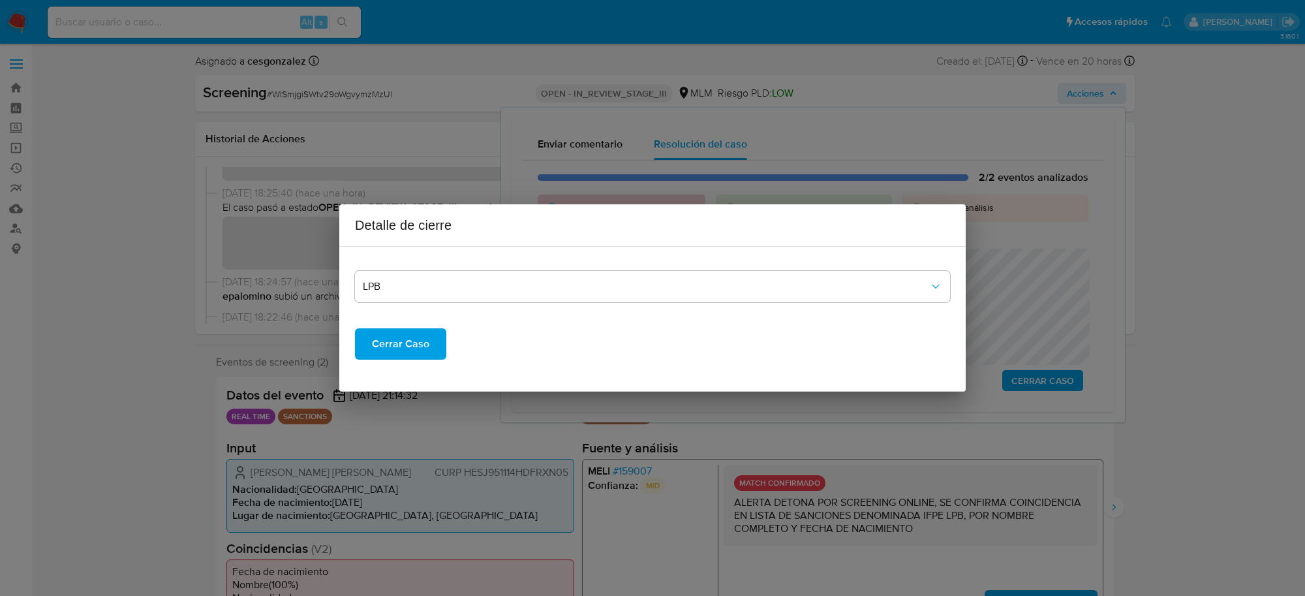
click at [412, 347] on span "Cerrar Caso" at bounding box center [400, 343] width 57 height 29
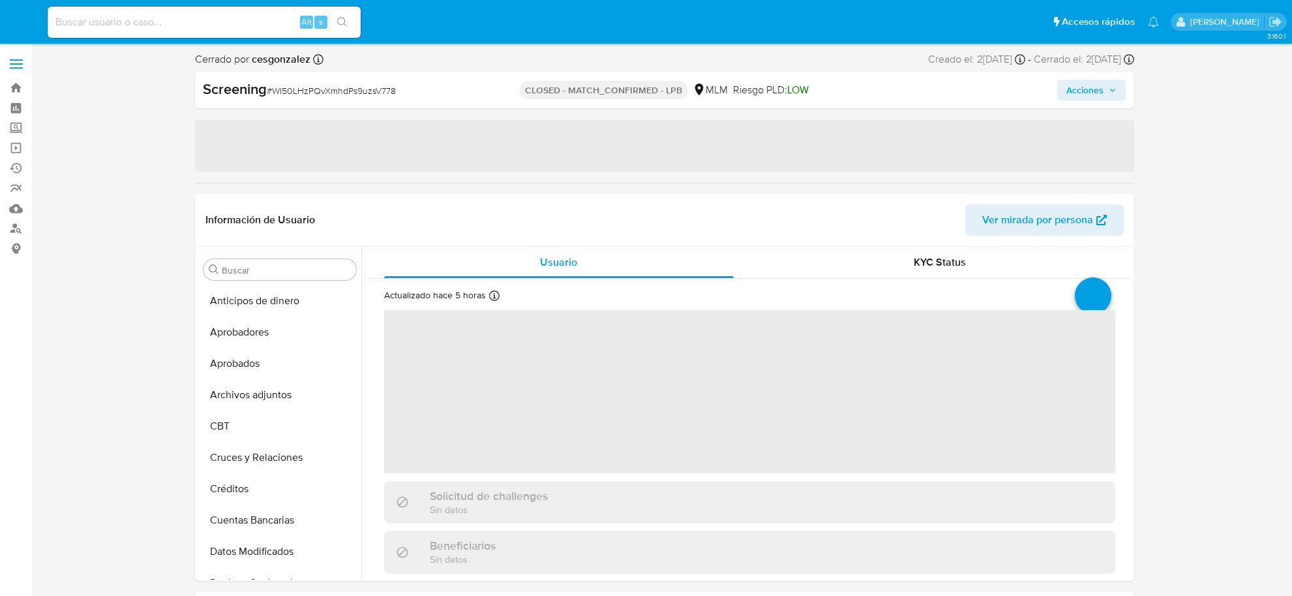
select select "10"
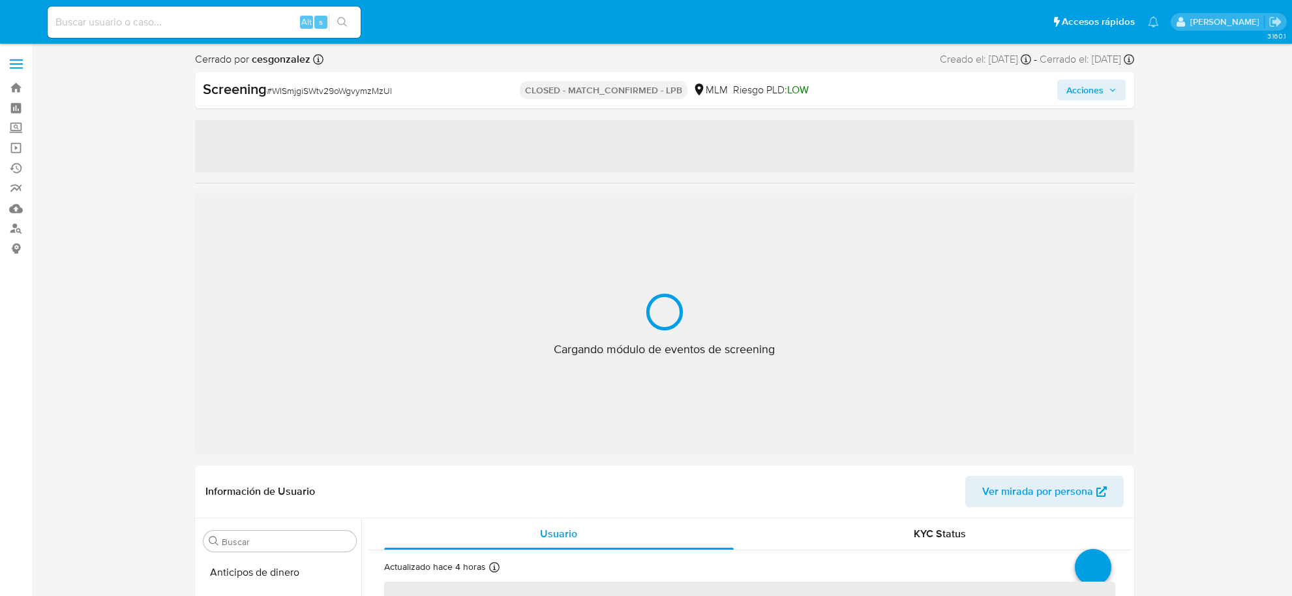
select select "10"
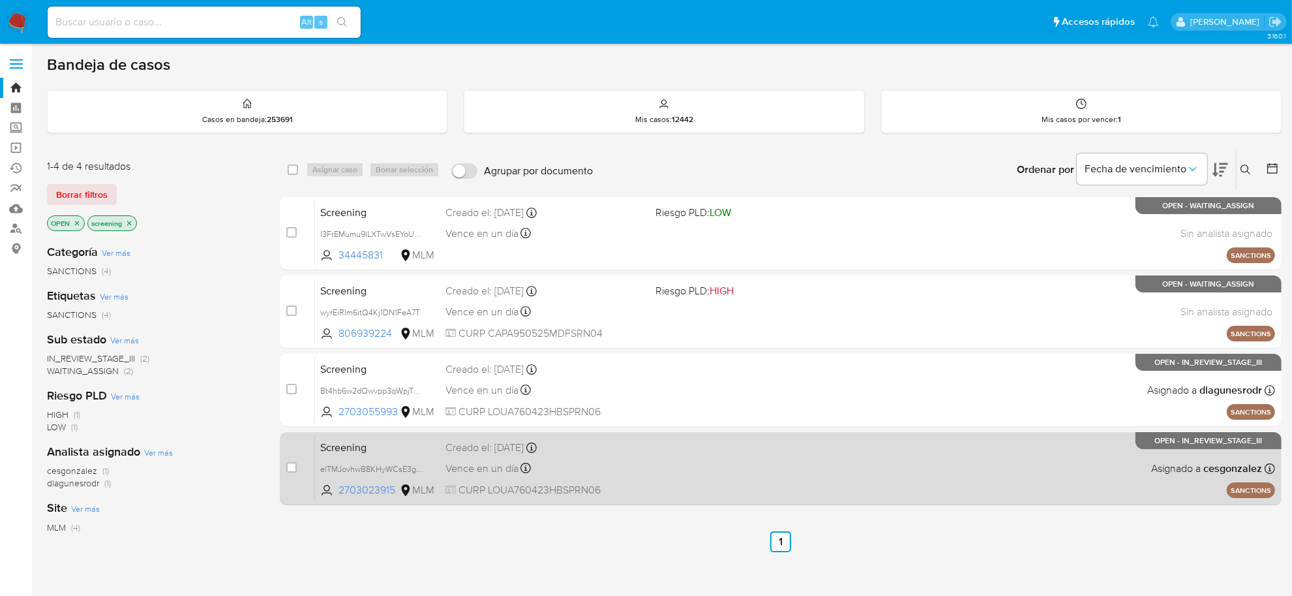
click at [638, 493] on span "CURP LOUA760423HBSPRN06" at bounding box center [546, 490] width 200 height 14
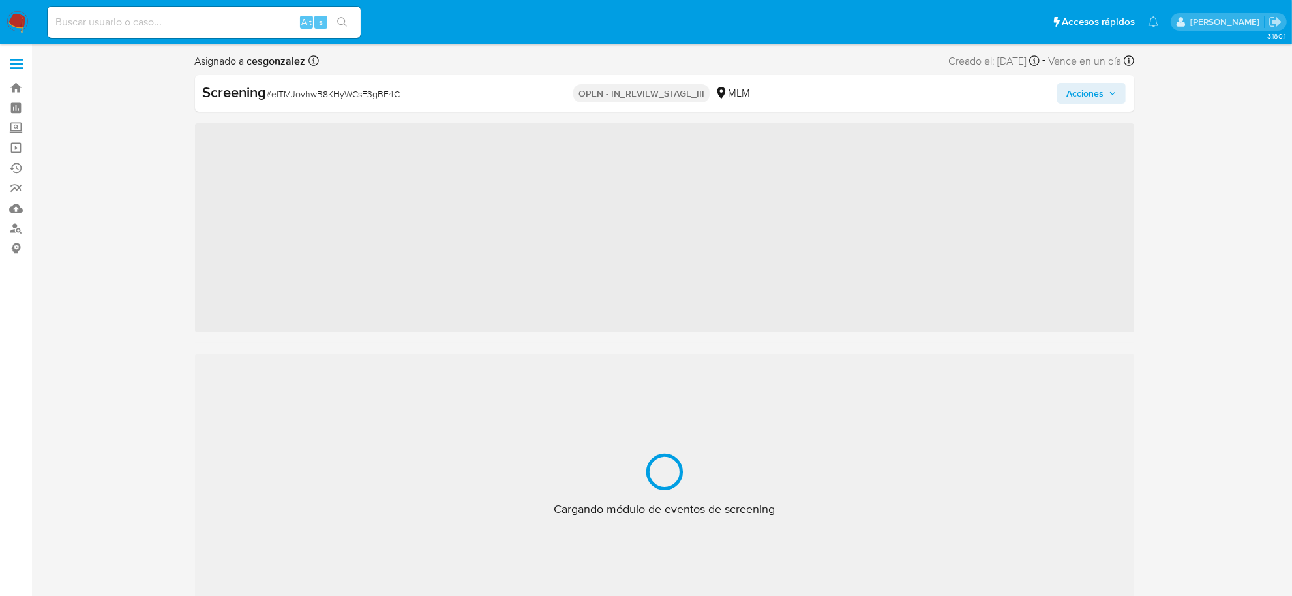
scroll to position [613, 0]
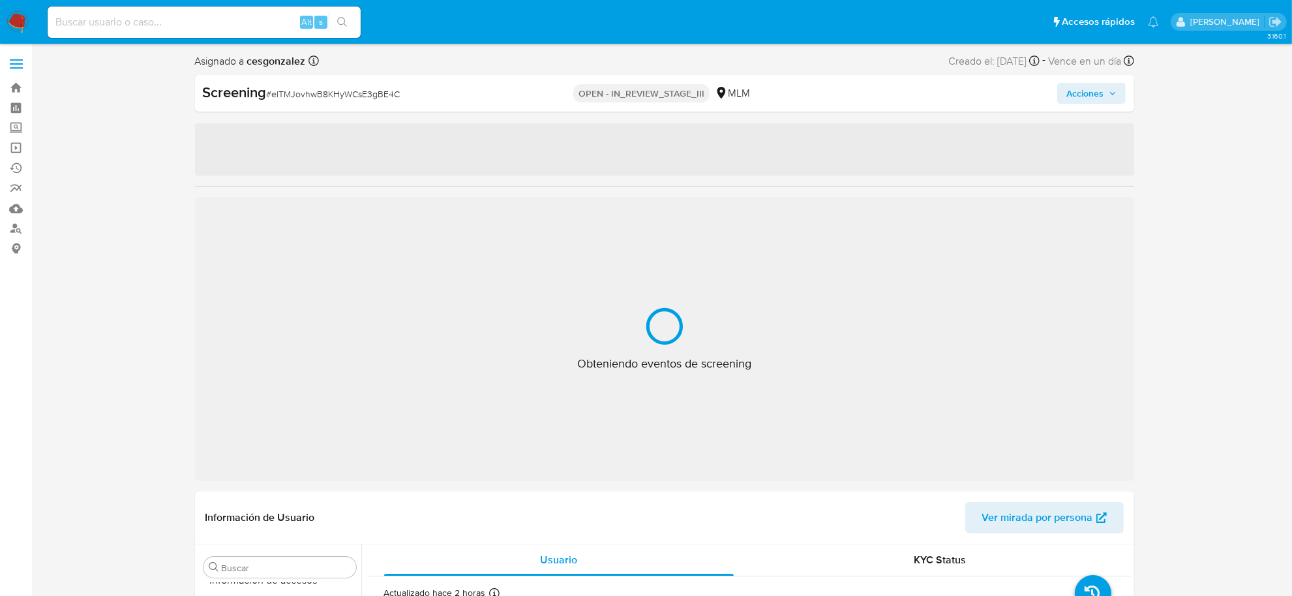
select select "10"
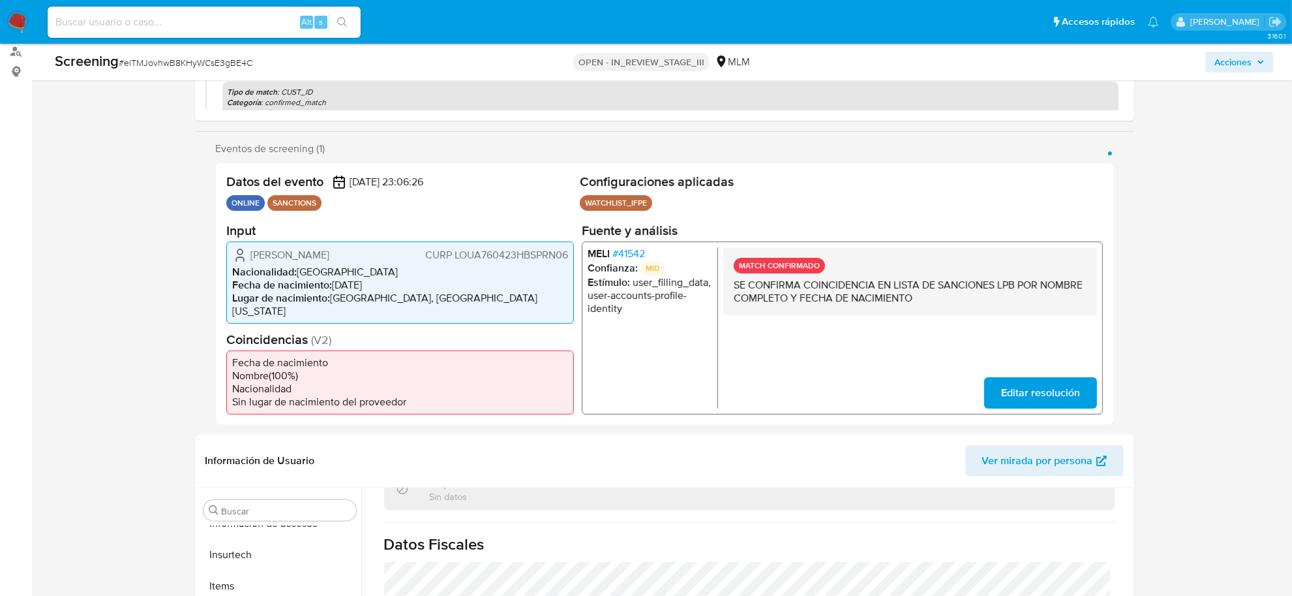
scroll to position [0, 0]
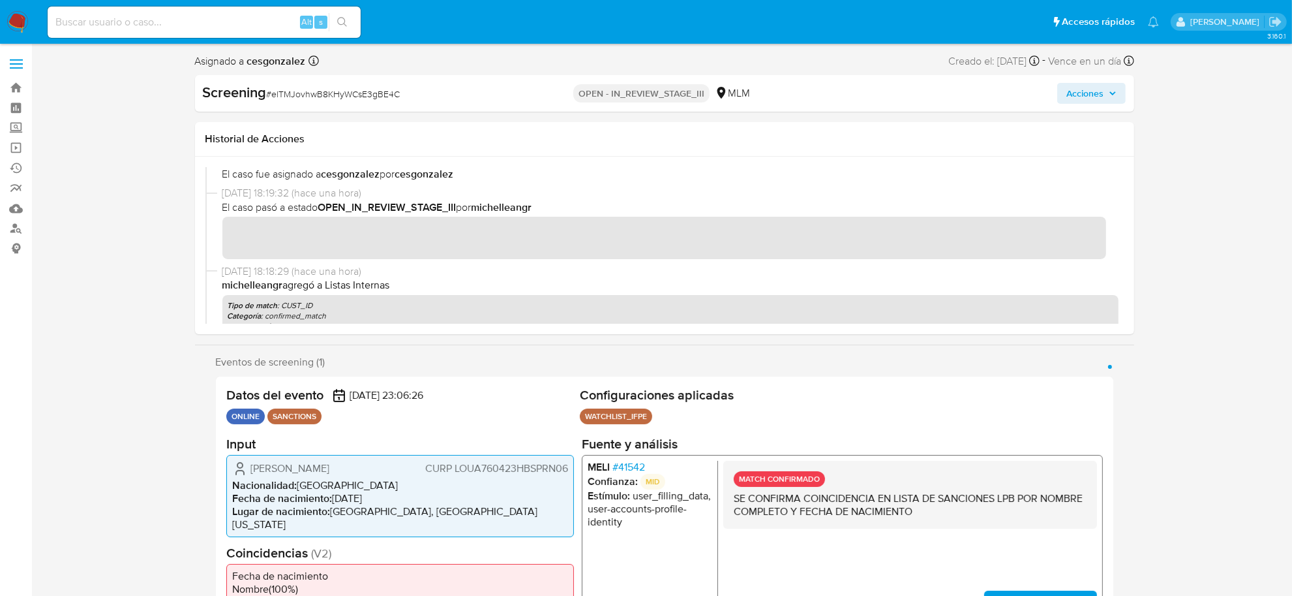
click at [1114, 105] on div "Screening # elTMJovhwB8KHyWCsE3gBE4C OPEN - IN_REVIEW_STAGE_III MLM Acciones" at bounding box center [664, 93] width 939 height 37
click at [1114, 101] on span "Acciones" at bounding box center [1092, 93] width 50 height 18
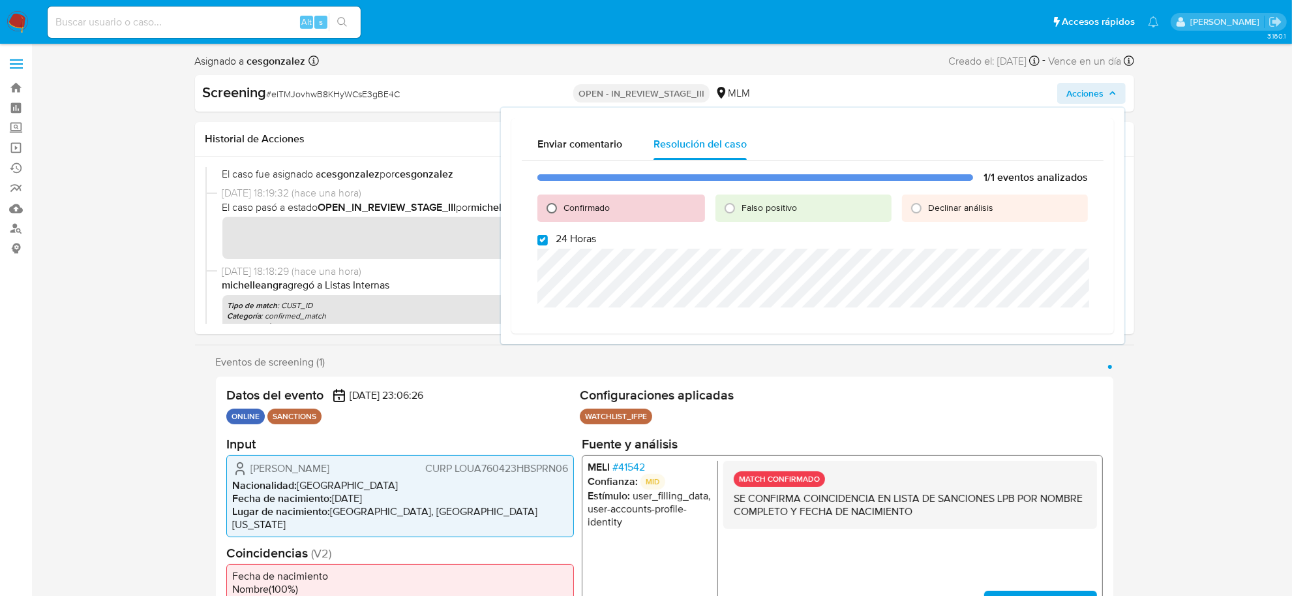
click at [556, 207] on input "Confirmado" at bounding box center [551, 208] width 21 height 21
radio input "true"
click at [548, 241] on label "24 Horas" at bounding box center [567, 238] width 59 height 13
click at [548, 241] on input "24 Horas" at bounding box center [543, 240] width 10 height 10
checkbox input "false"
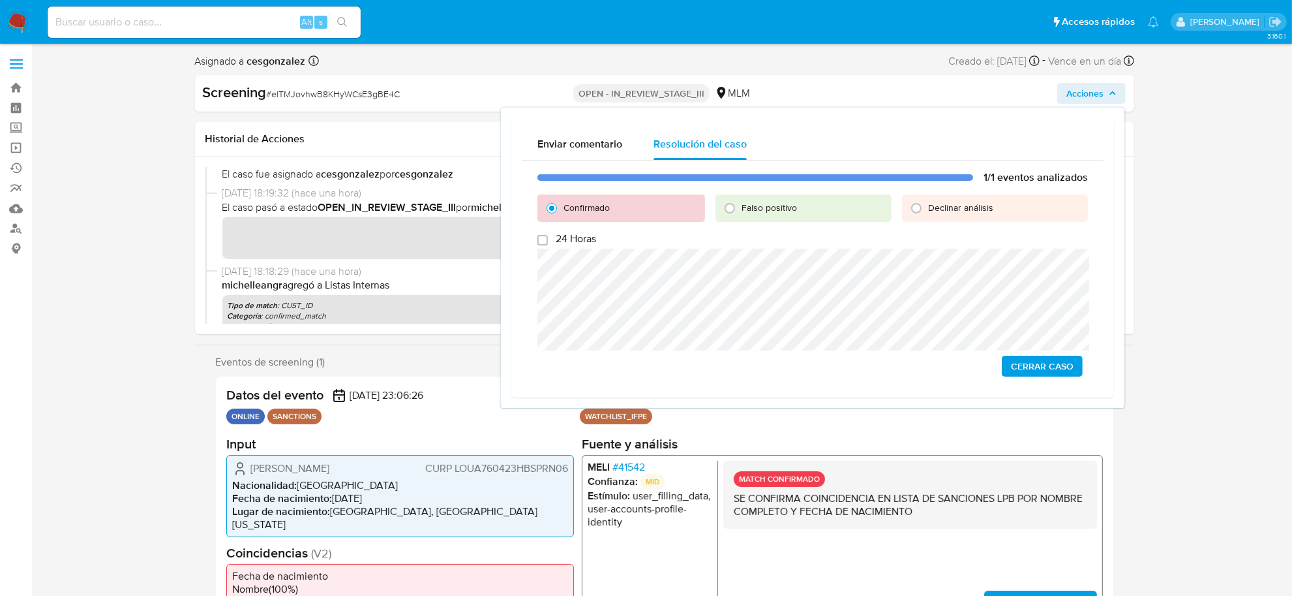
click at [1039, 367] on span "Cerrar Caso" at bounding box center [1042, 366] width 63 height 18
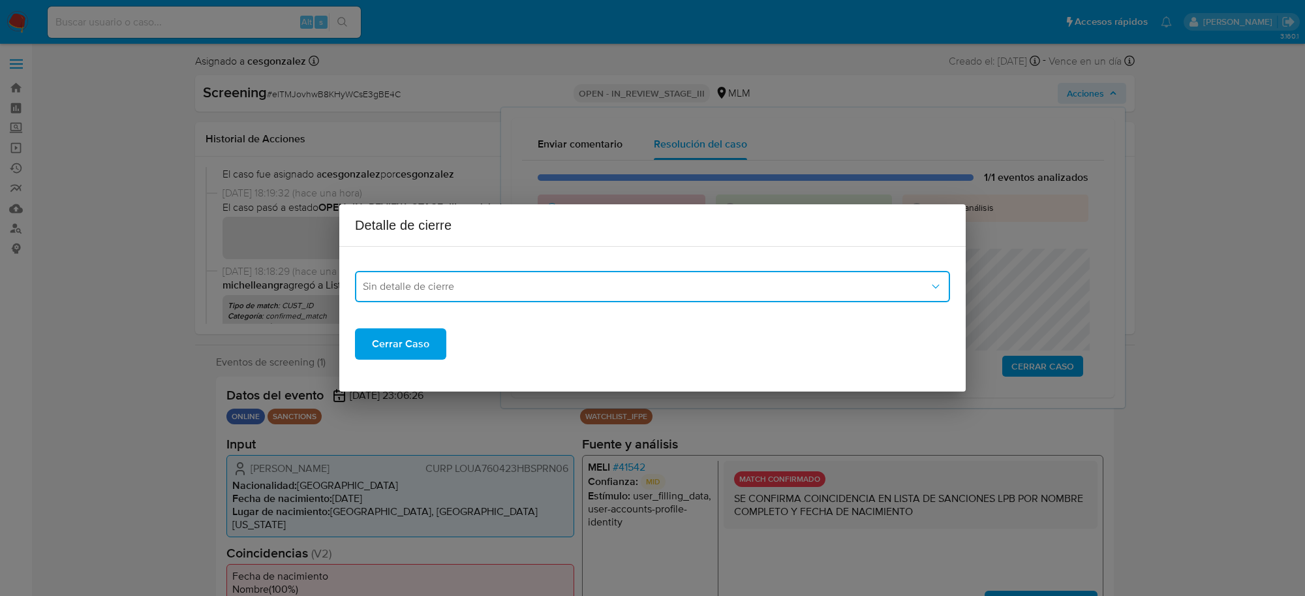
click at [401, 292] on button "Sin detalle de cierre" at bounding box center [652, 286] width 595 height 31
click at [414, 371] on div "LPB" at bounding box center [652, 384] width 579 height 31
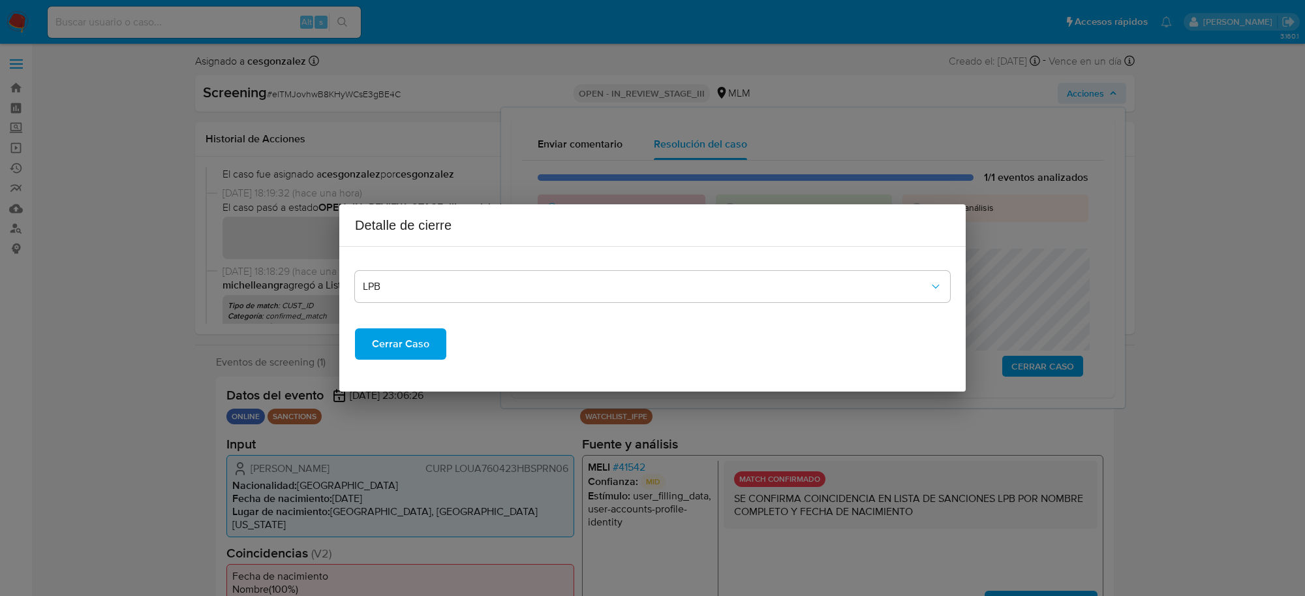
click at [403, 348] on span "Cerrar Caso" at bounding box center [400, 343] width 57 height 29
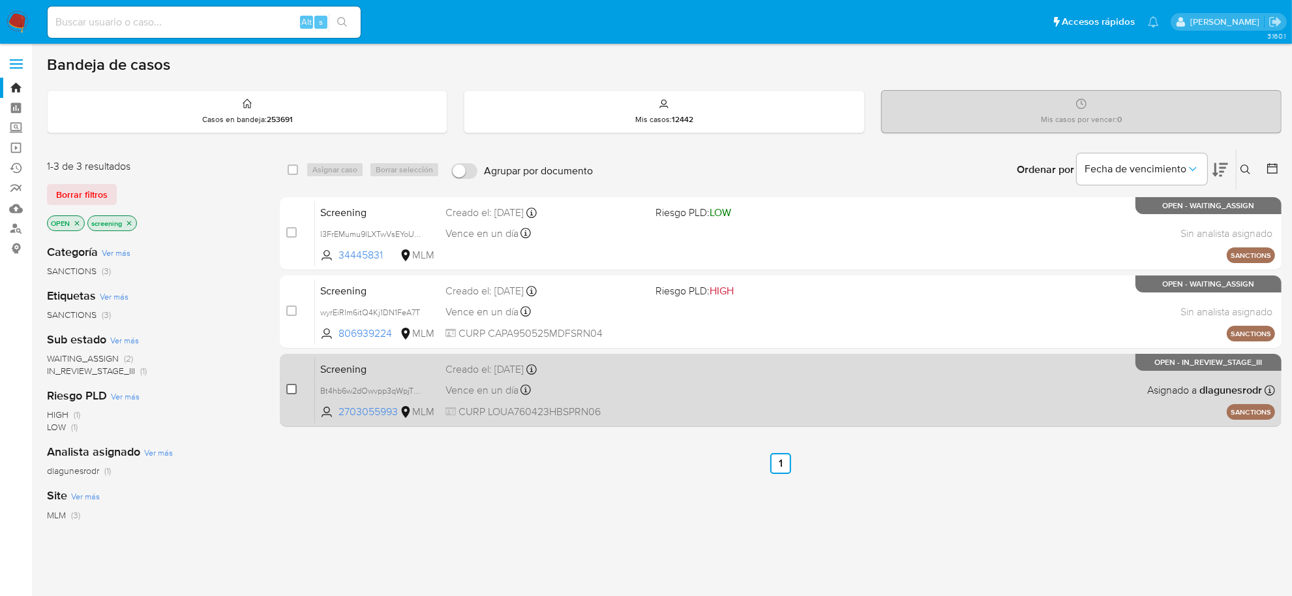
click at [292, 386] on input "checkbox" at bounding box center [291, 389] width 10 height 10
checkbox input "true"
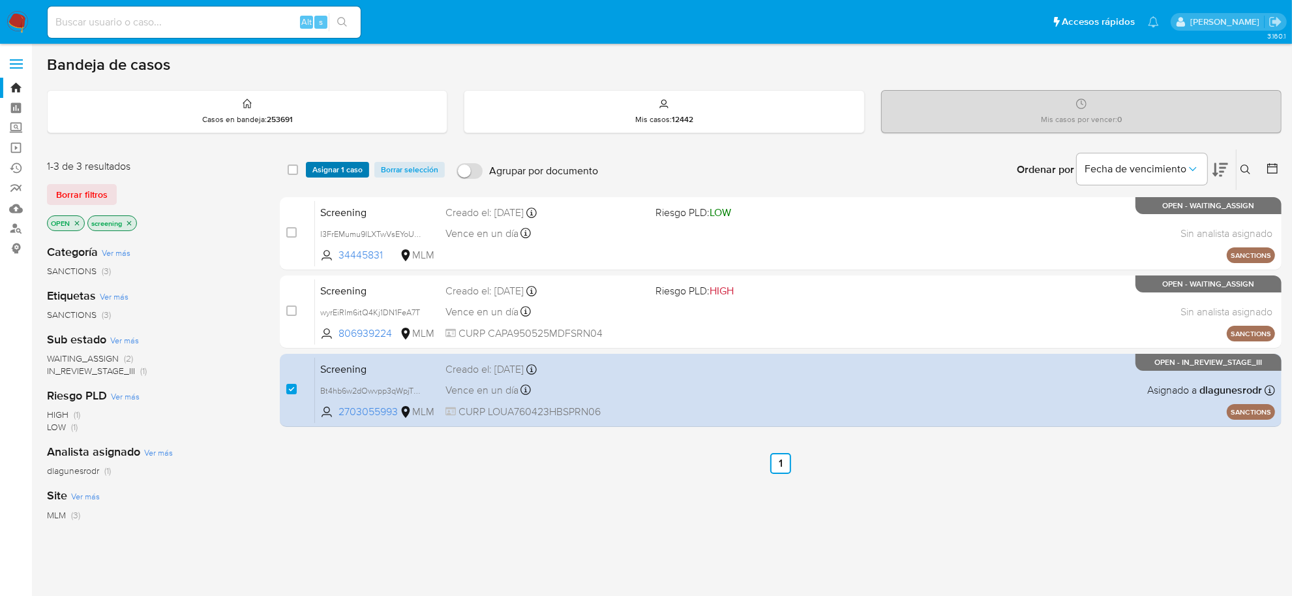
click at [343, 172] on span "Asignar 1 caso" at bounding box center [337, 169] width 50 height 13
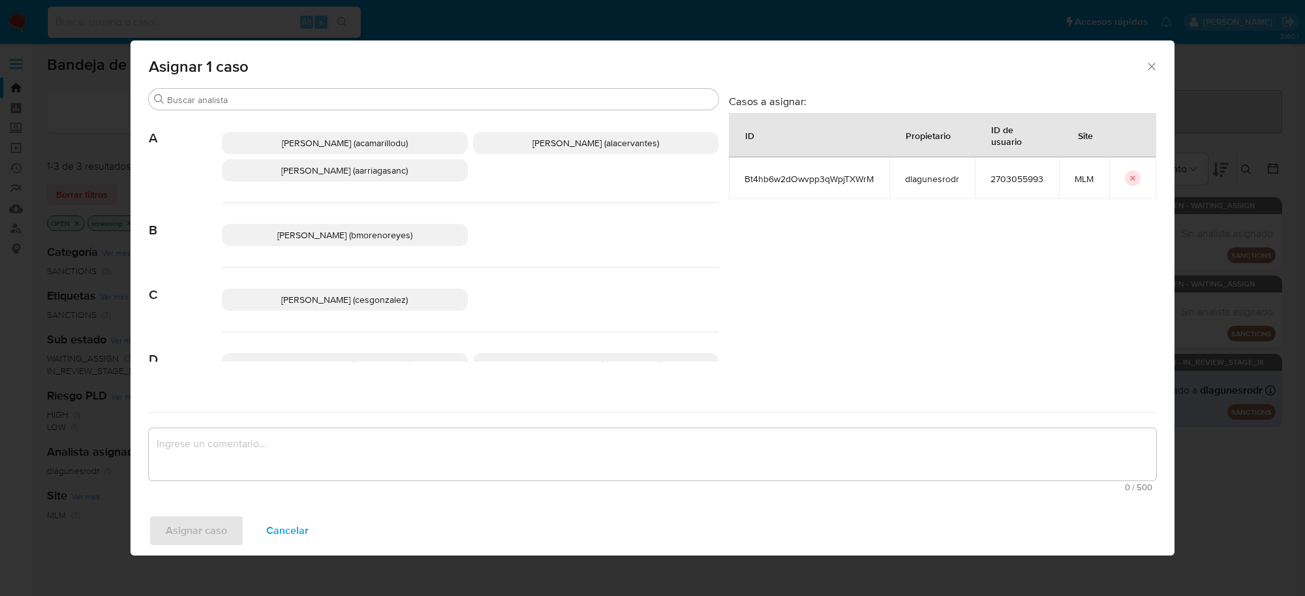
click at [384, 294] on span "Cesar Gonzalez (cesgonzalez)" at bounding box center [344, 299] width 127 height 13
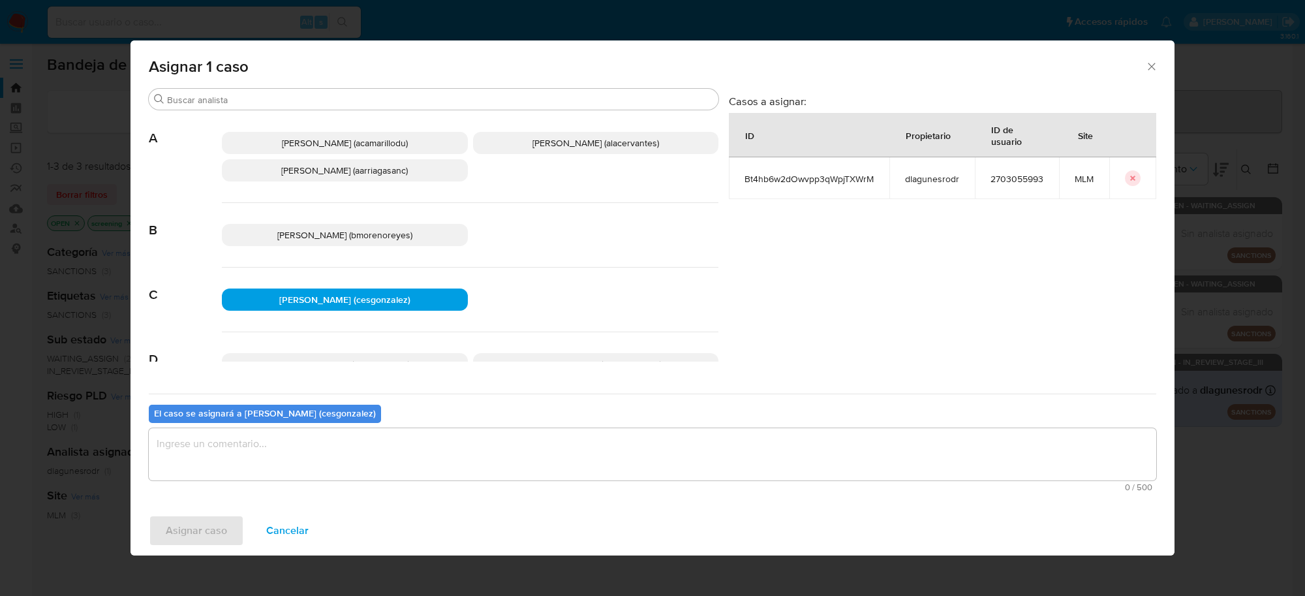
click at [330, 451] on textarea "assign-modal" at bounding box center [652, 454] width 1007 height 52
click at [173, 530] on span "Asignar caso" at bounding box center [196, 530] width 61 height 29
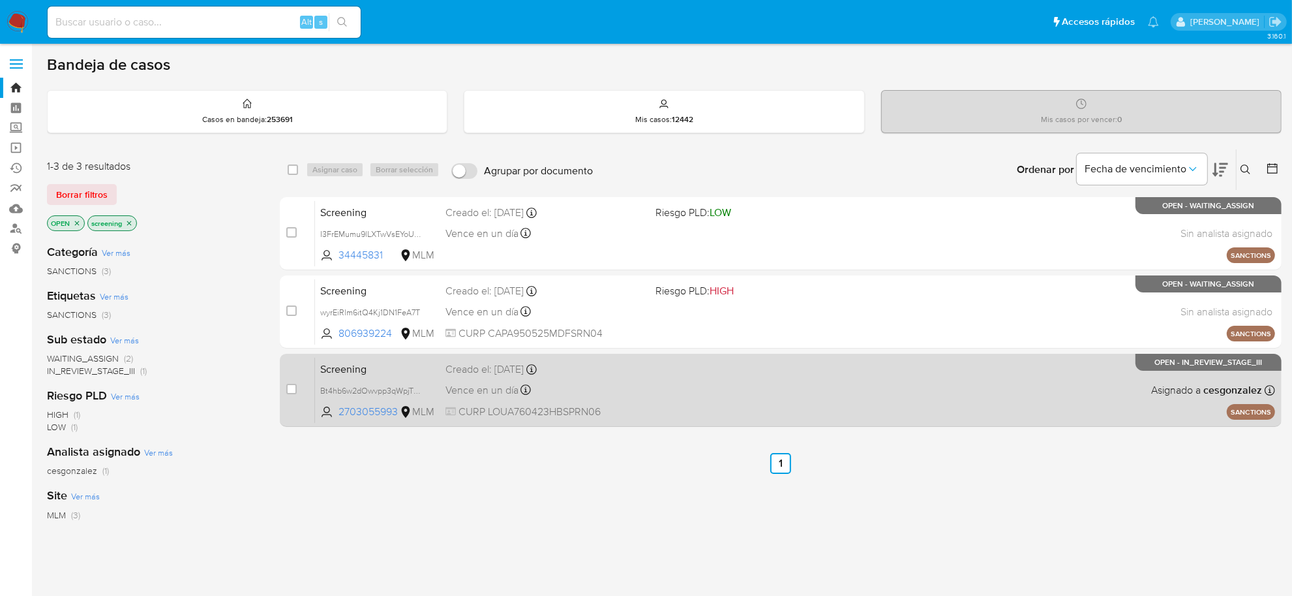
click at [464, 404] on span "CURP LOUA760423HBSPRN06" at bounding box center [546, 411] width 200 height 14
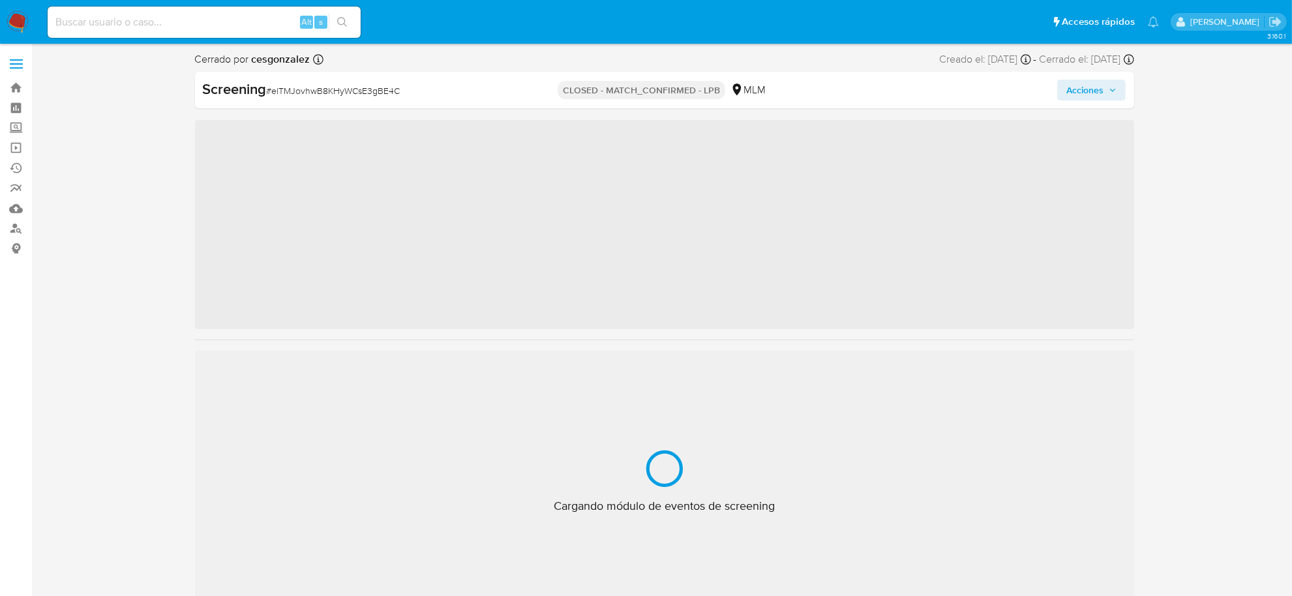
scroll to position [613, 0]
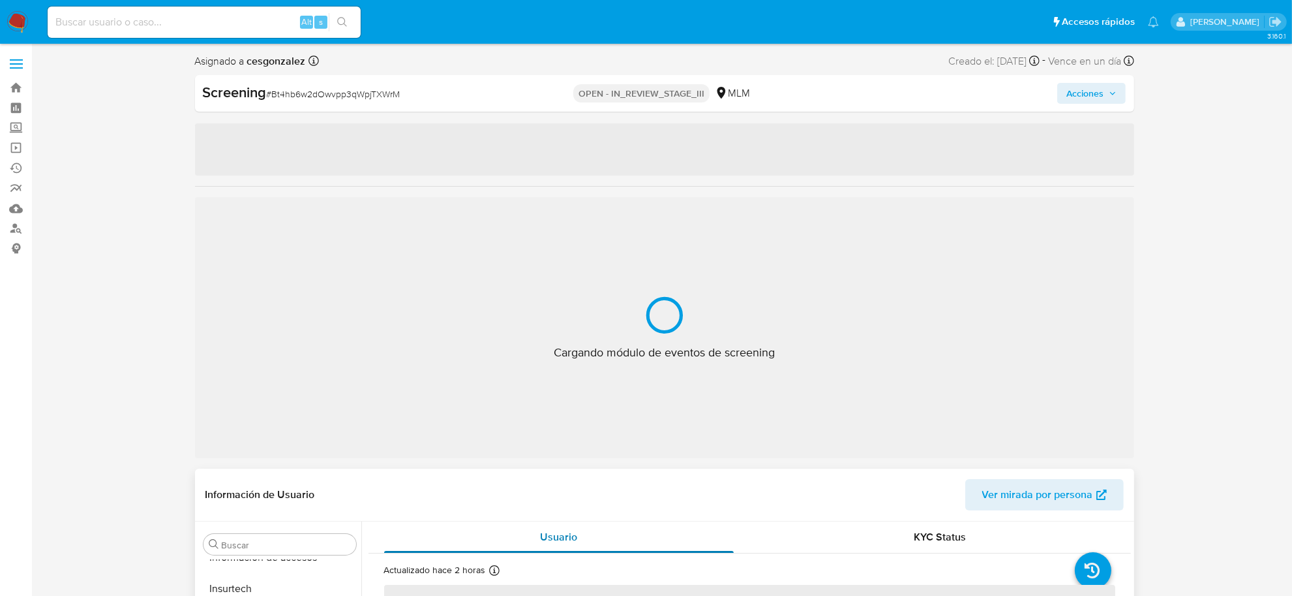
select select "10"
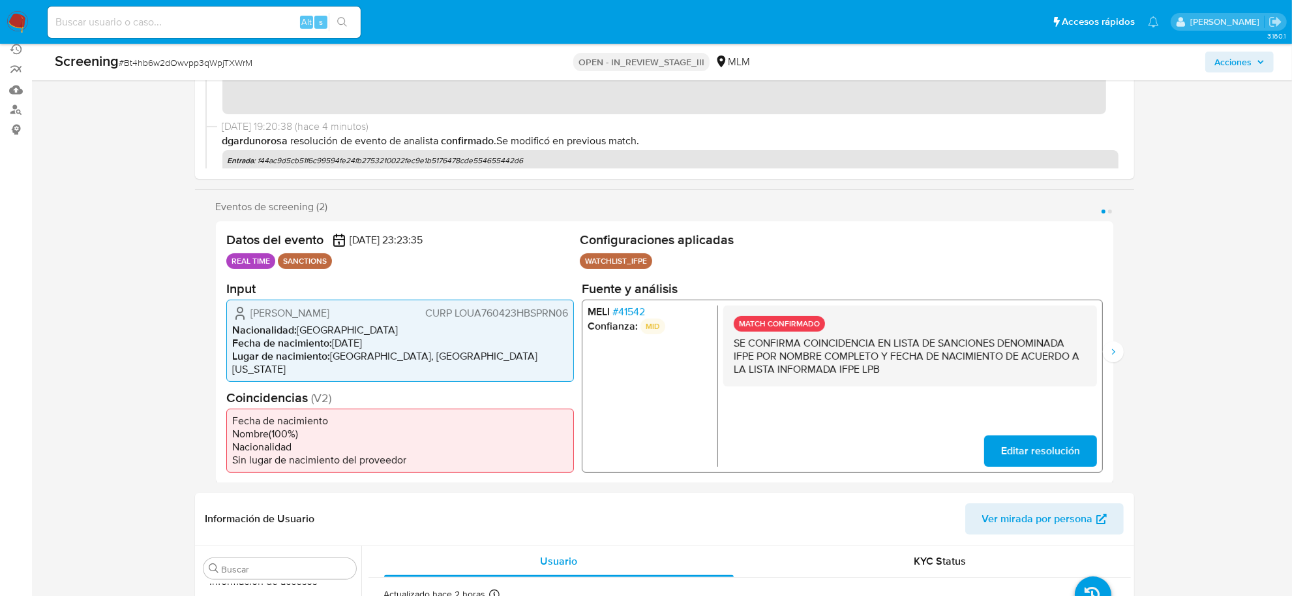
scroll to position [163, 0]
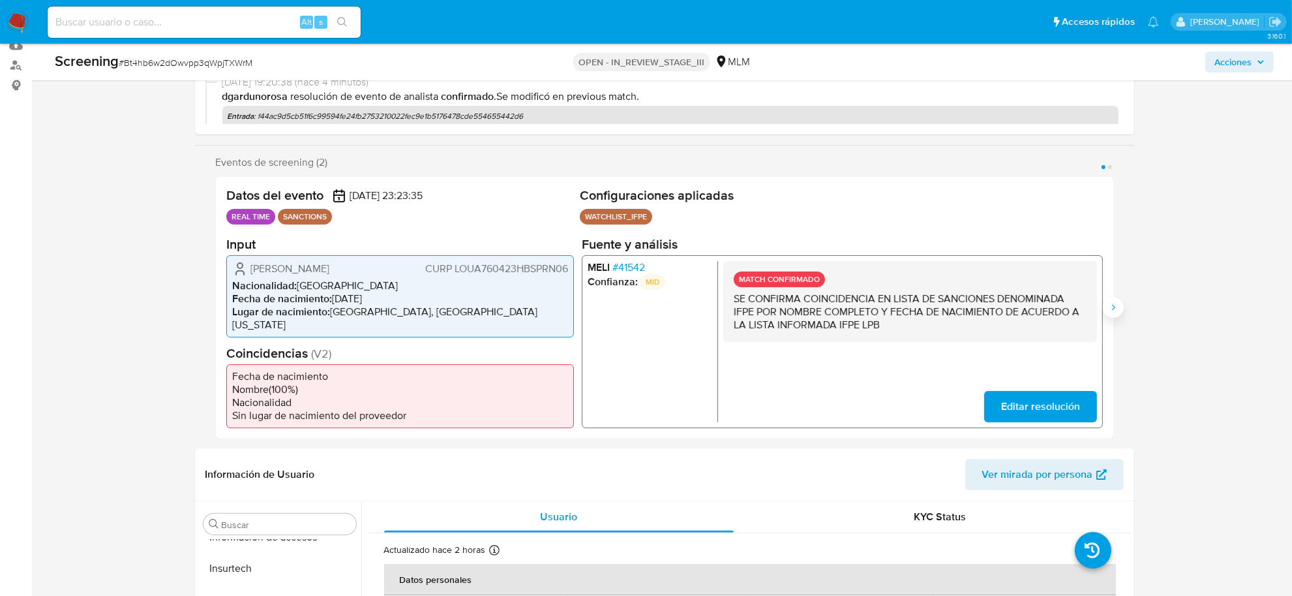
click at [1108, 305] on icon "Siguiente" at bounding box center [1113, 307] width 10 height 10
click at [212, 303] on icon "Anterior" at bounding box center [216, 307] width 10 height 10
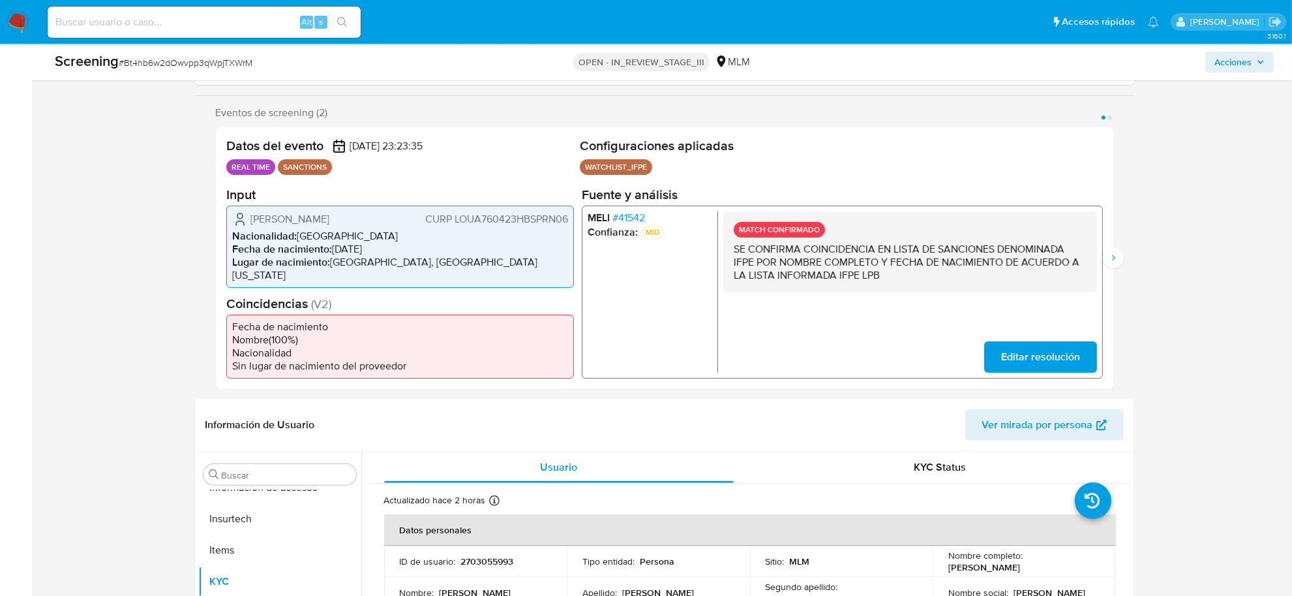
scroll to position [0, 0]
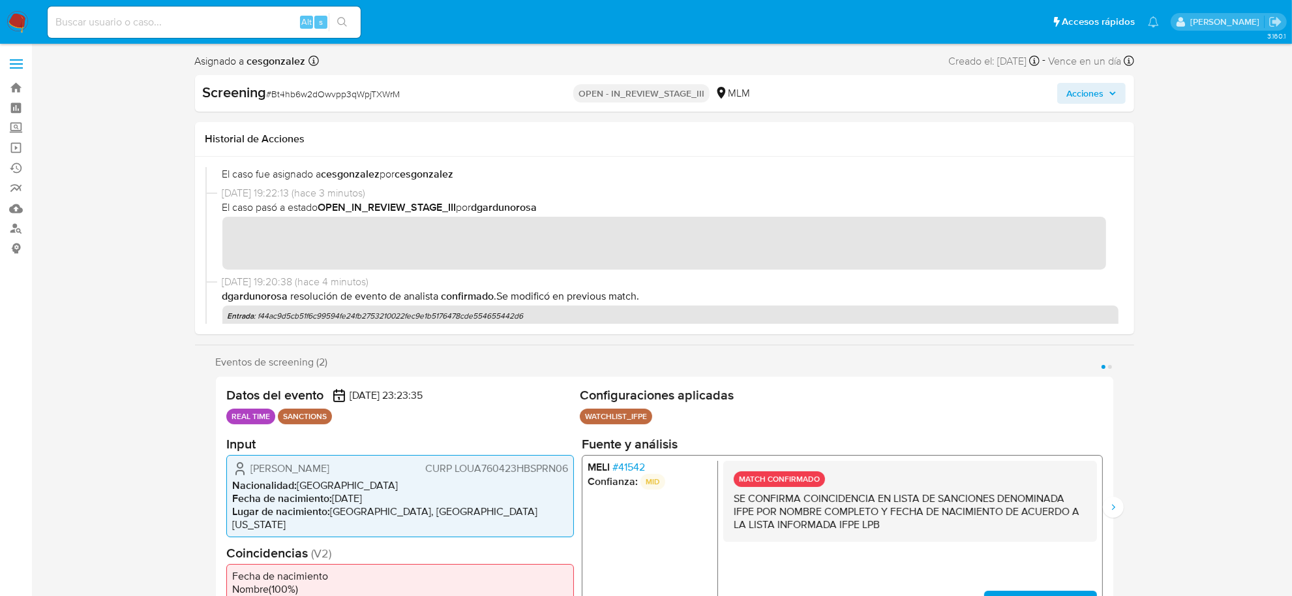
click at [1097, 97] on span "Acciones" at bounding box center [1085, 93] width 37 height 21
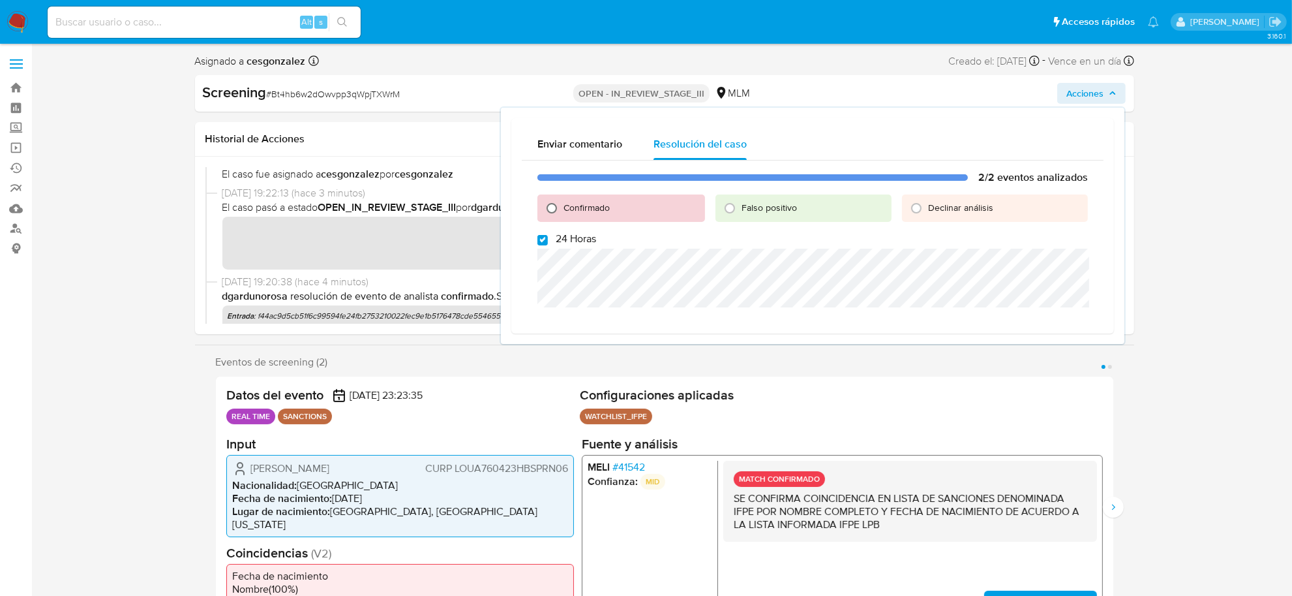
click at [548, 203] on input "Confirmado" at bounding box center [551, 208] width 21 height 21
radio input "true"
click at [540, 241] on input "24 Horas" at bounding box center [543, 240] width 10 height 10
checkbox input "false"
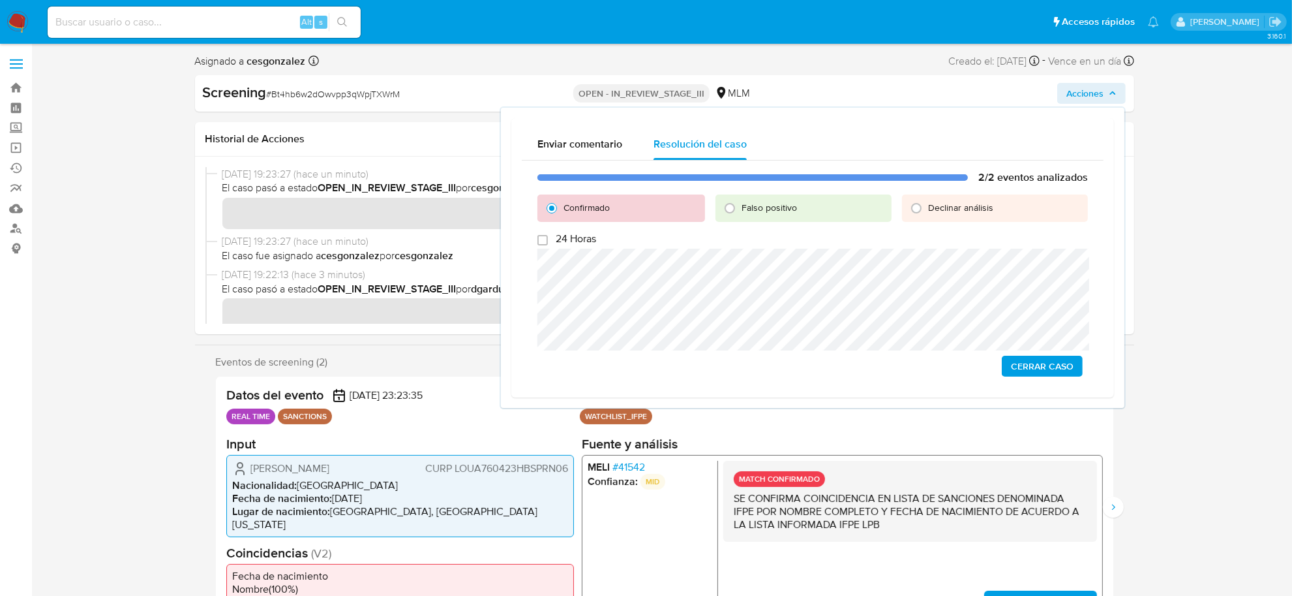
click at [1013, 363] on span "Cerrar Caso" at bounding box center [1042, 366] width 63 height 18
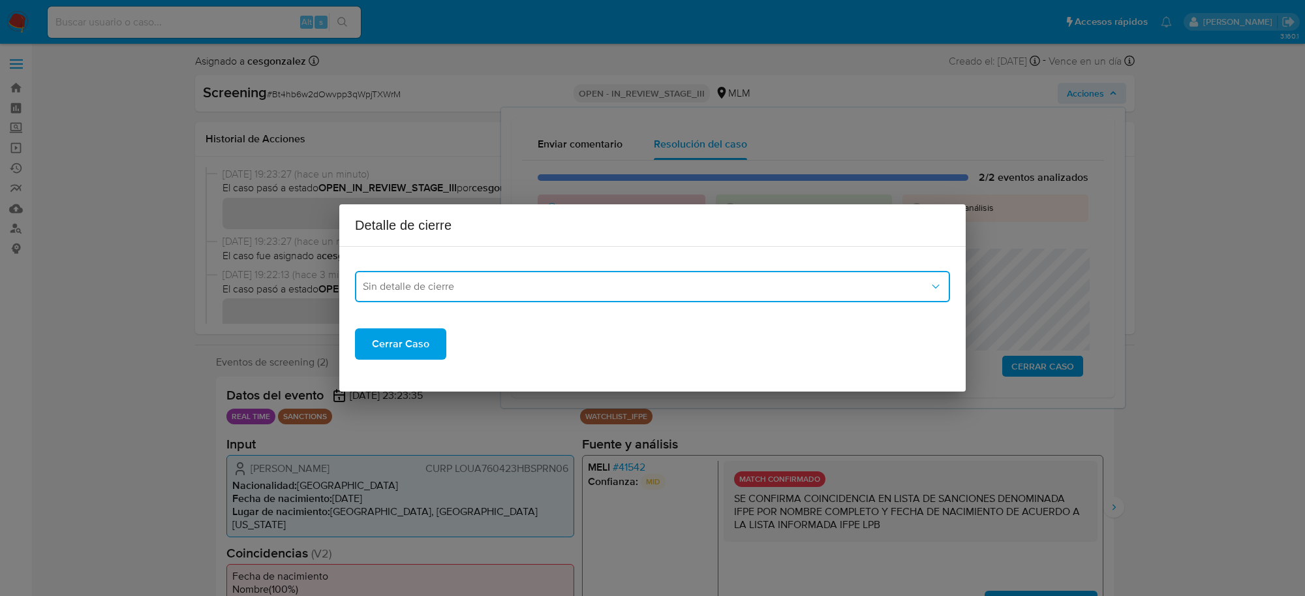
click at [598, 291] on span "Sin detalle de cierre" at bounding box center [646, 286] width 566 height 13
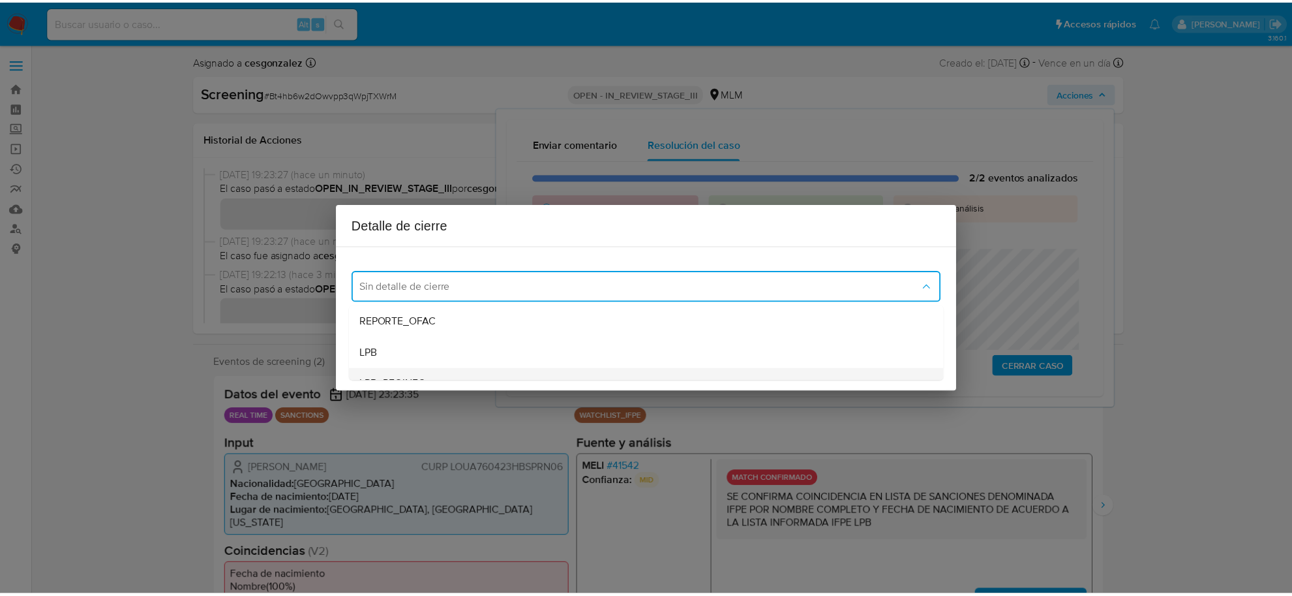
scroll to position [82, 0]
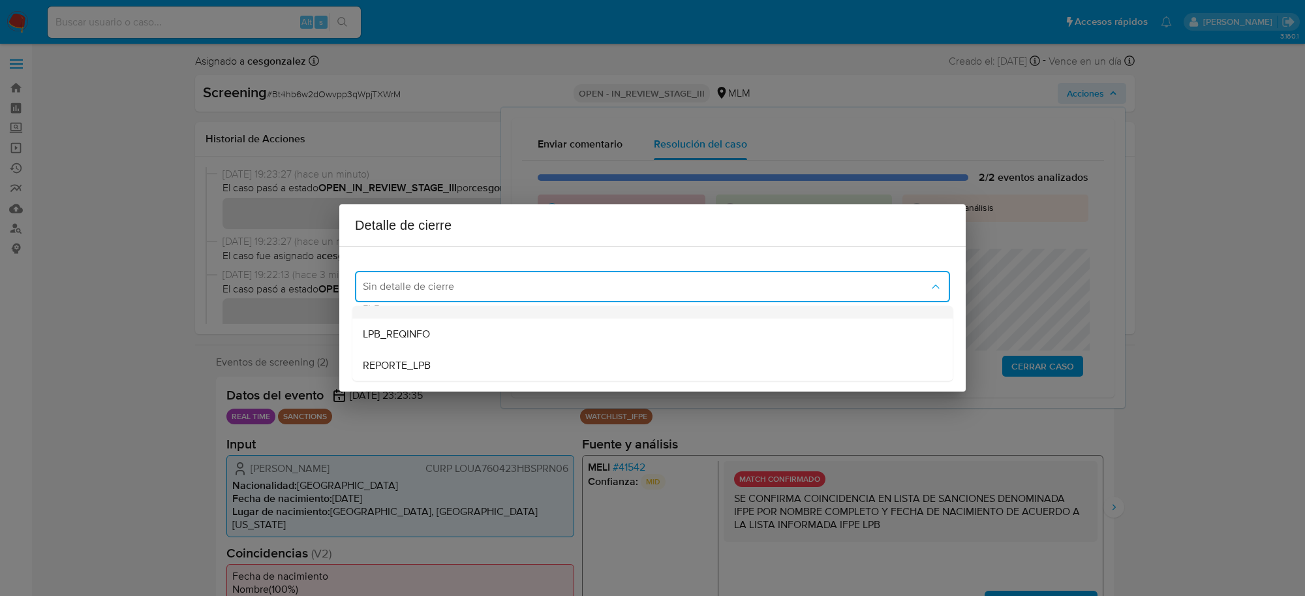
click at [457, 314] on div "LPB" at bounding box center [652, 302] width 579 height 31
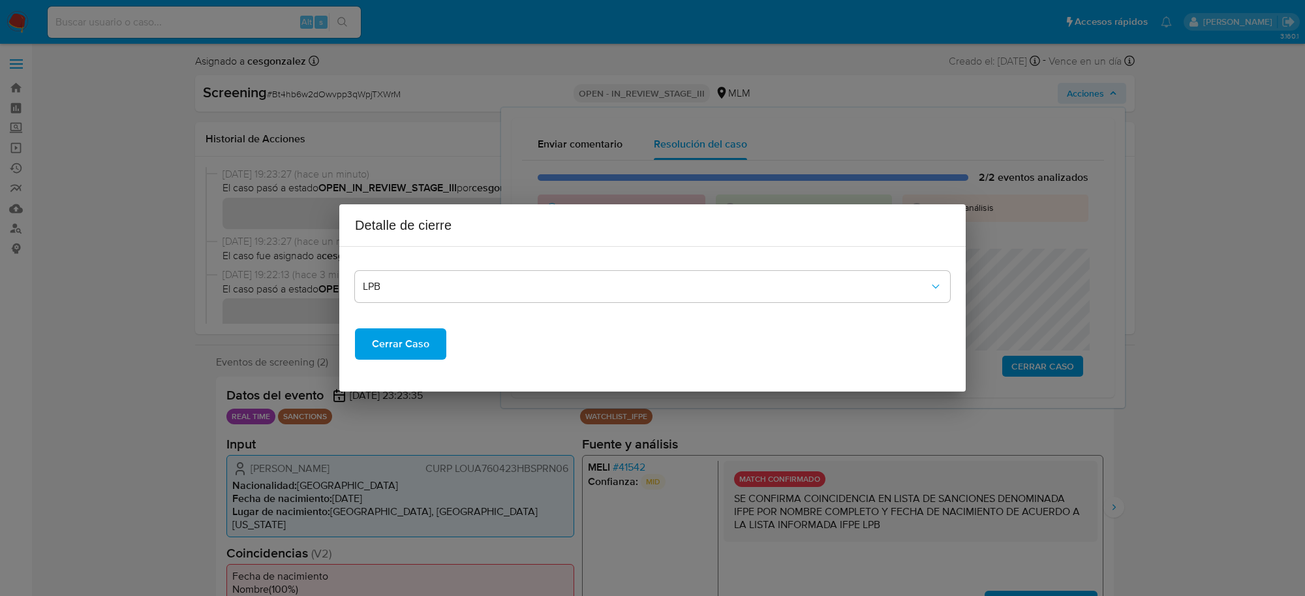
click at [416, 343] on span "Cerrar Caso" at bounding box center [400, 343] width 57 height 29
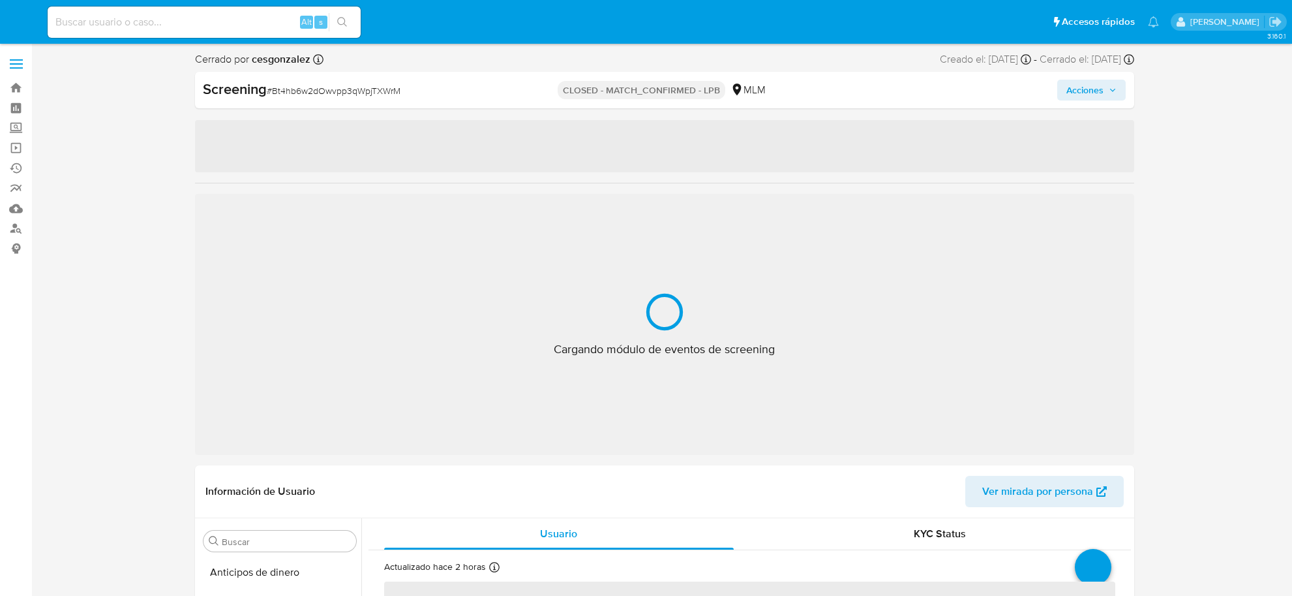
select select "10"
